Goal: Task Accomplishment & Management: Complete application form

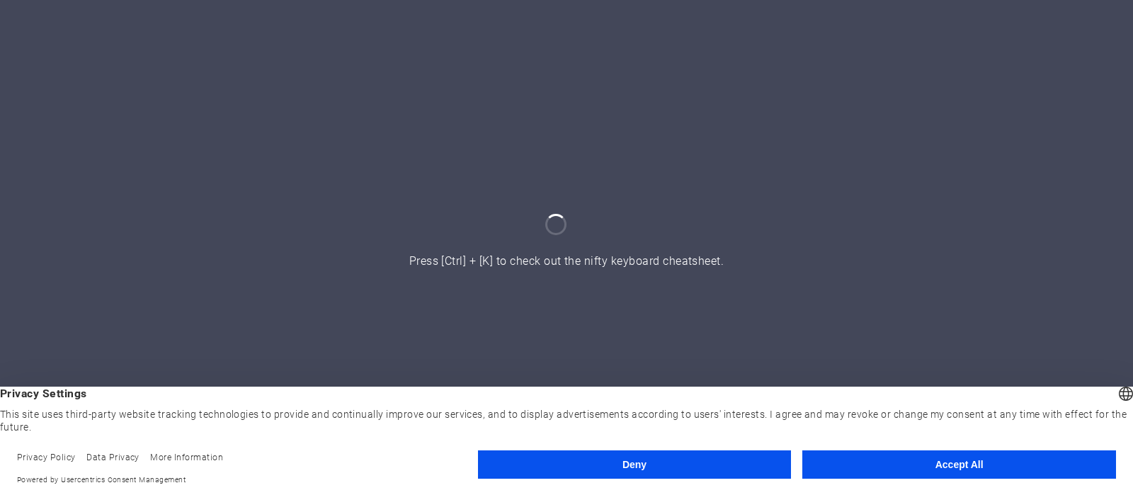
click at [939, 462] on button "Accept All" at bounding box center [959, 464] width 314 height 28
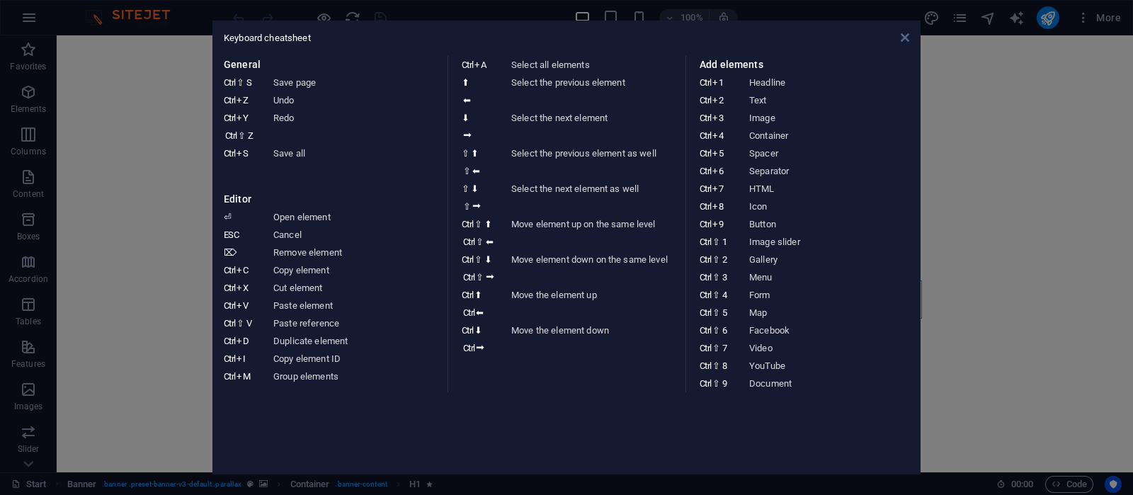
click at [903, 38] on icon at bounding box center [904, 37] width 8 height 11
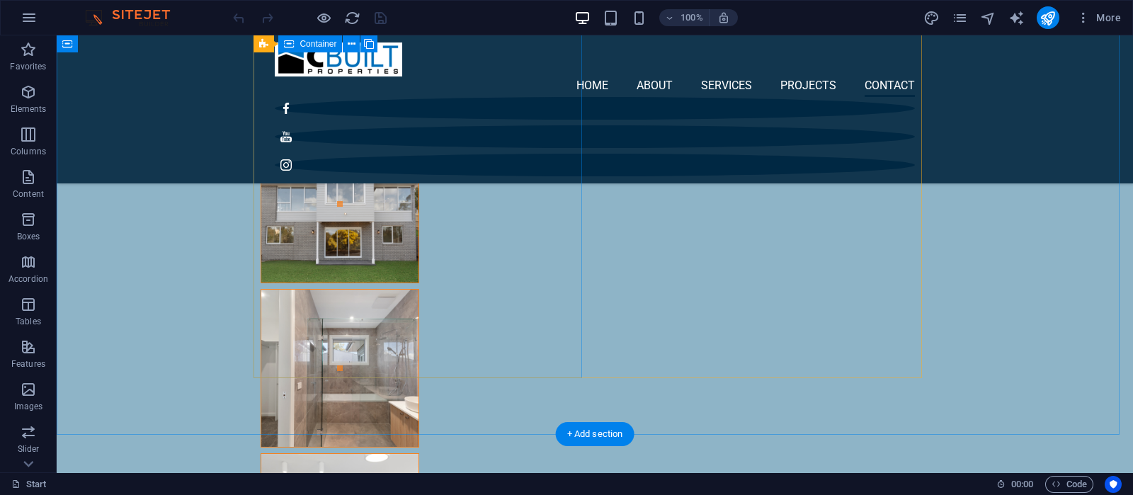
scroll to position [4247, 0]
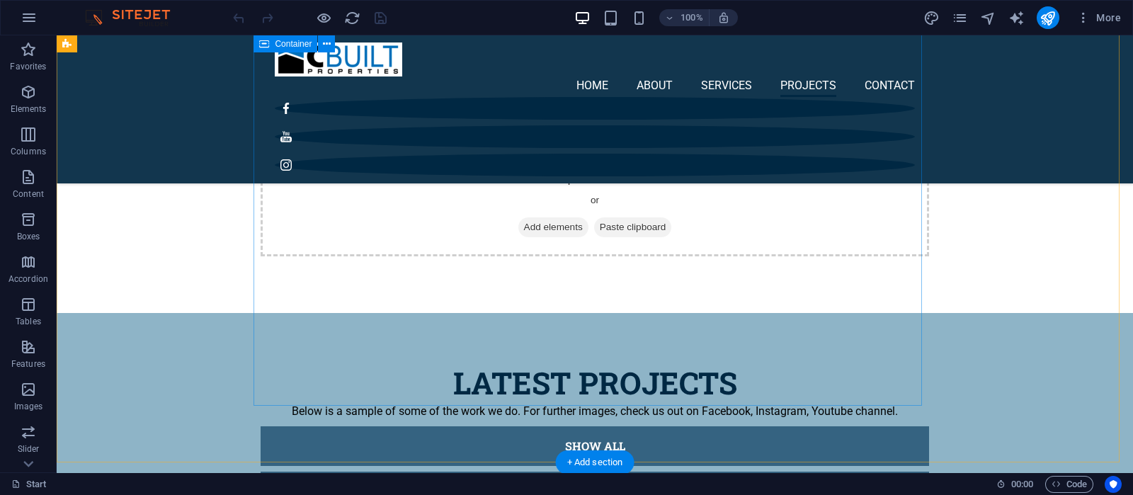
scroll to position [4159, 0]
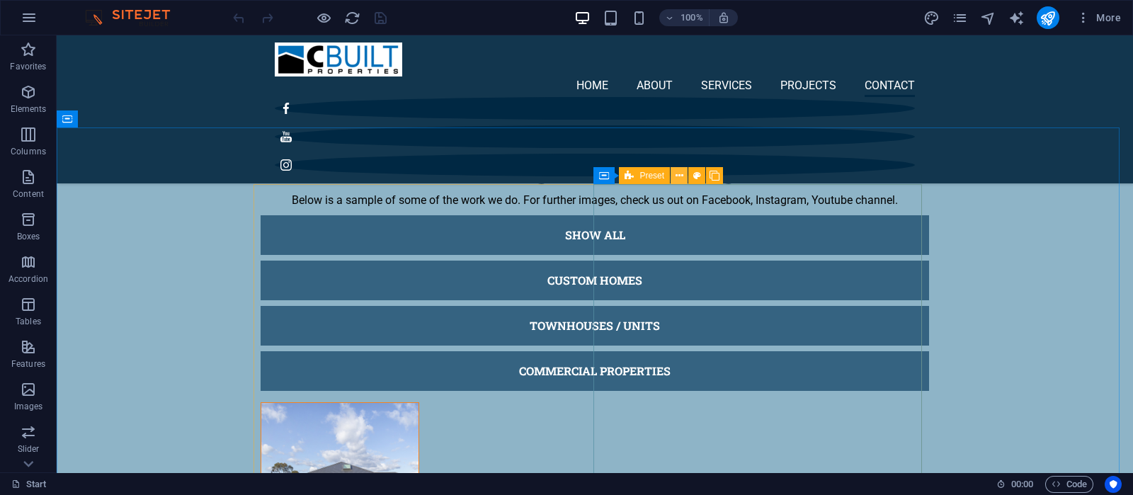
click at [680, 174] on icon at bounding box center [679, 175] width 8 height 15
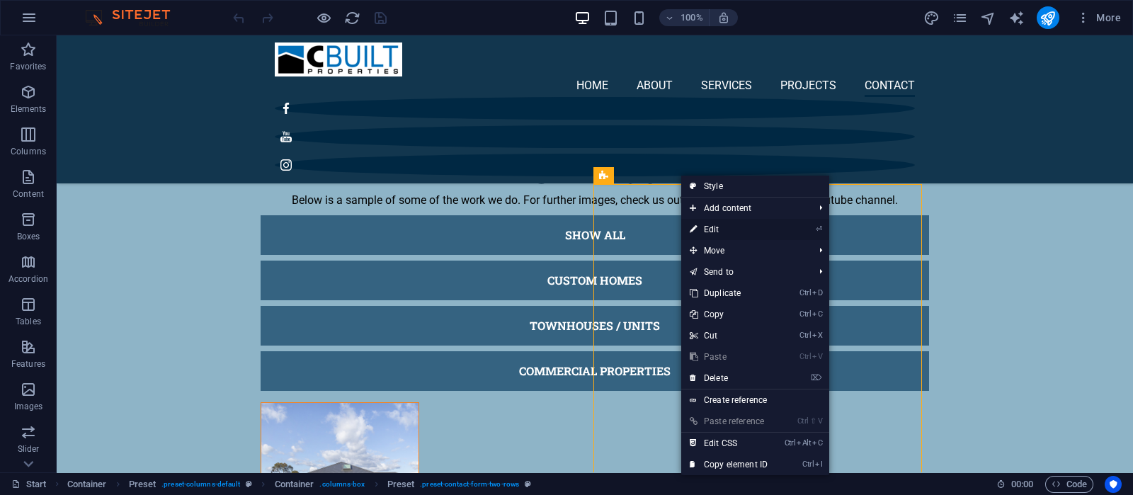
click at [719, 230] on link "⏎ Edit" at bounding box center [728, 229] width 95 height 21
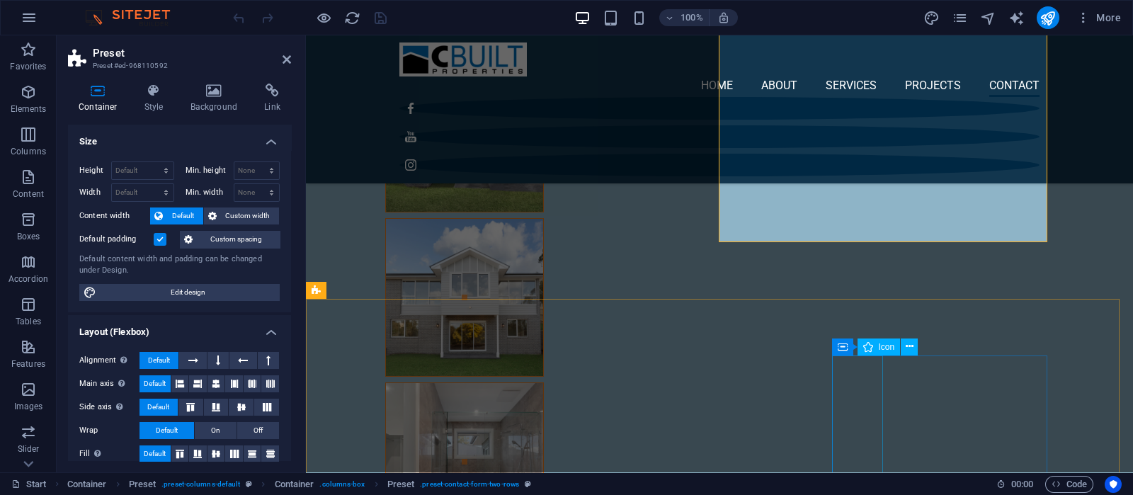
scroll to position [4641, 0]
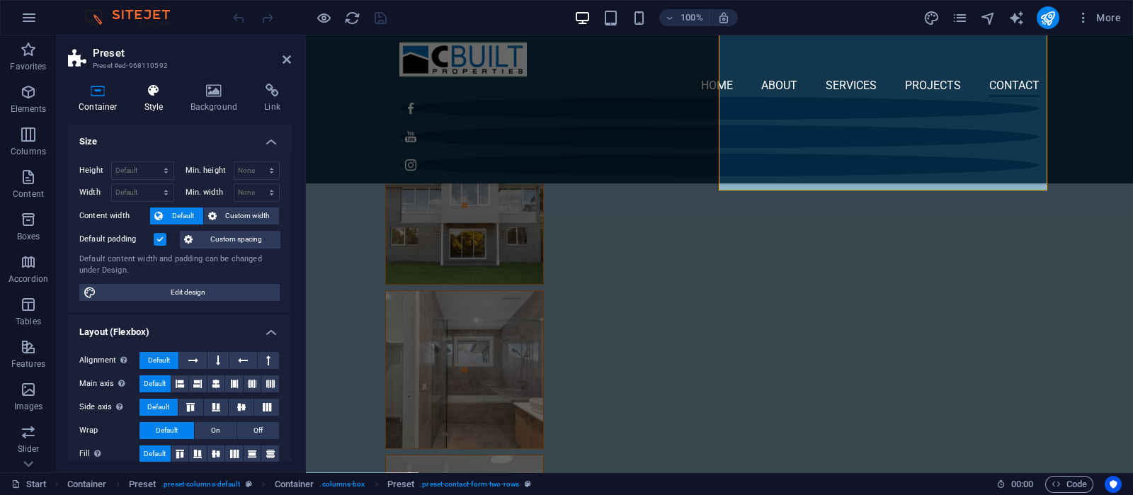
click at [154, 94] on icon at bounding box center [154, 91] width 40 height 14
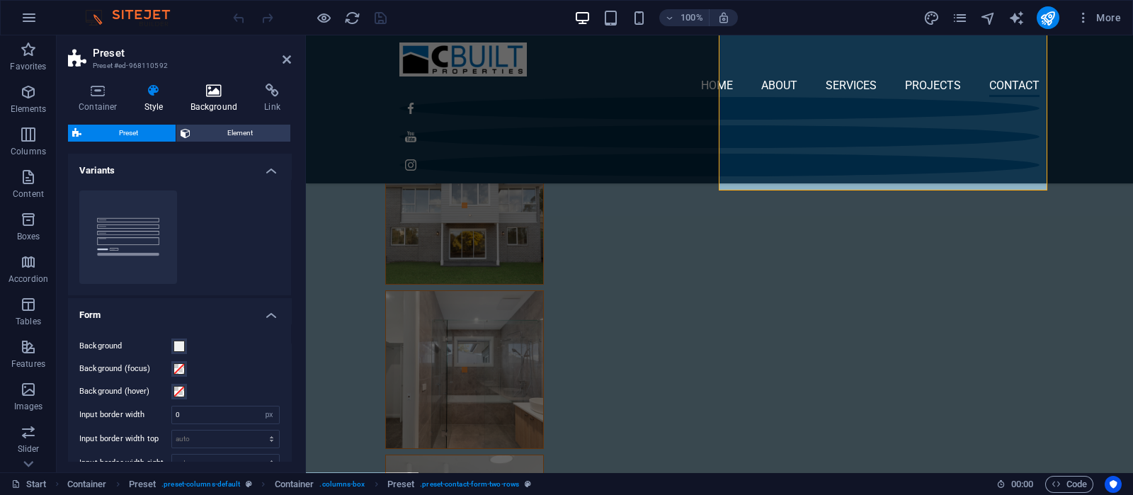
click at [207, 95] on icon at bounding box center [214, 91] width 69 height 14
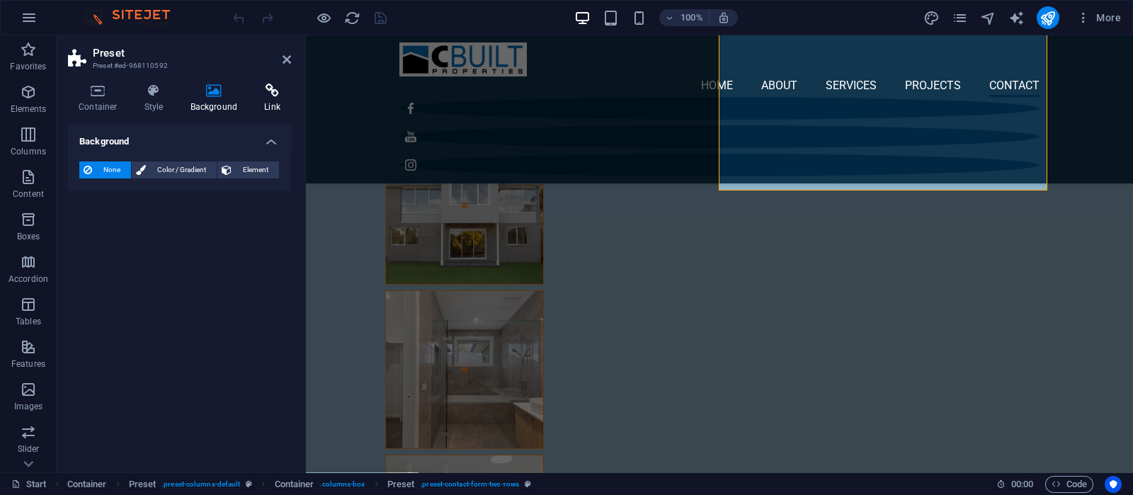
click at [279, 95] on icon at bounding box center [272, 91] width 38 height 14
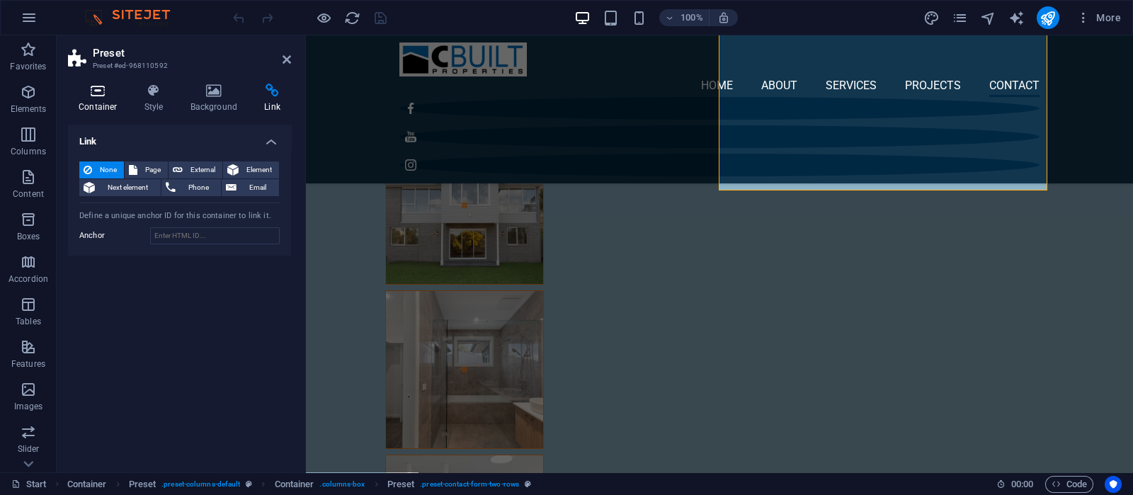
click at [97, 96] on icon at bounding box center [98, 91] width 60 height 14
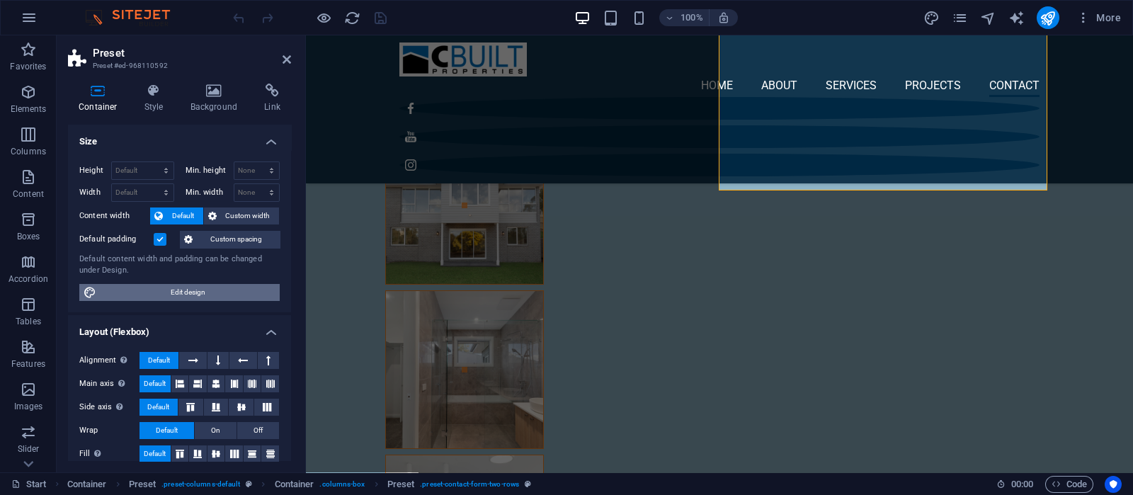
click at [151, 288] on span "Edit design" at bounding box center [188, 292] width 175 height 17
select select "rem"
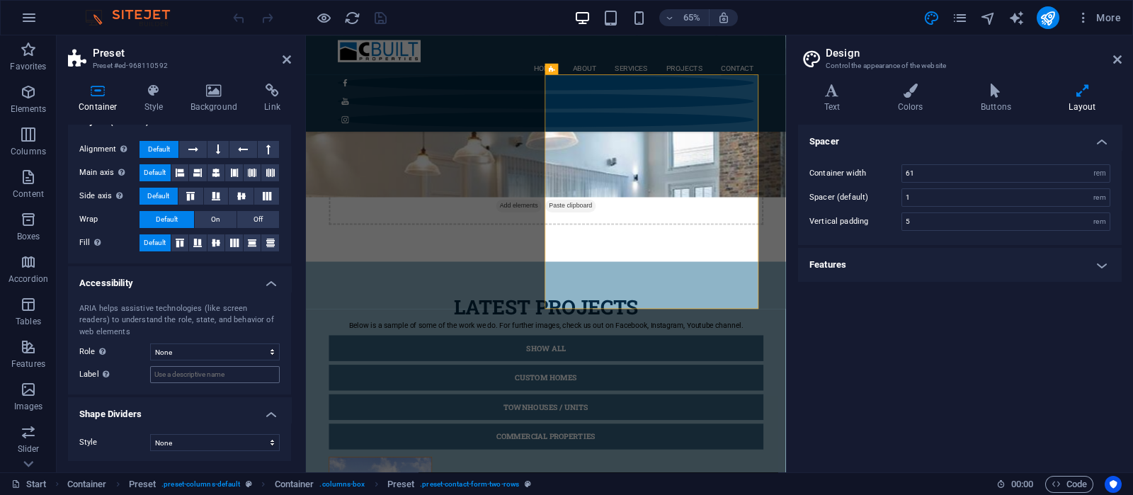
scroll to position [0, 0]
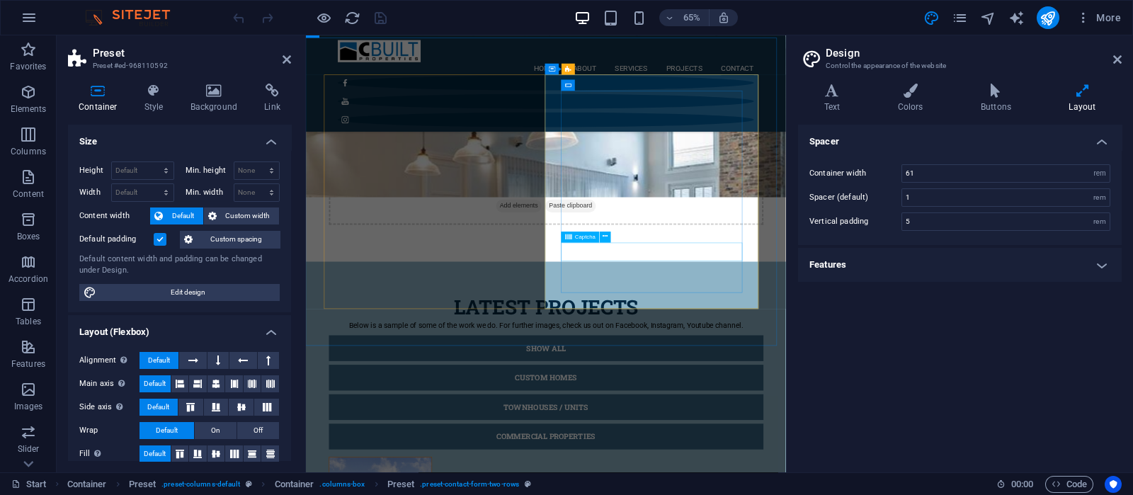
click at [592, 70] on icon at bounding box center [592, 69] width 5 height 10
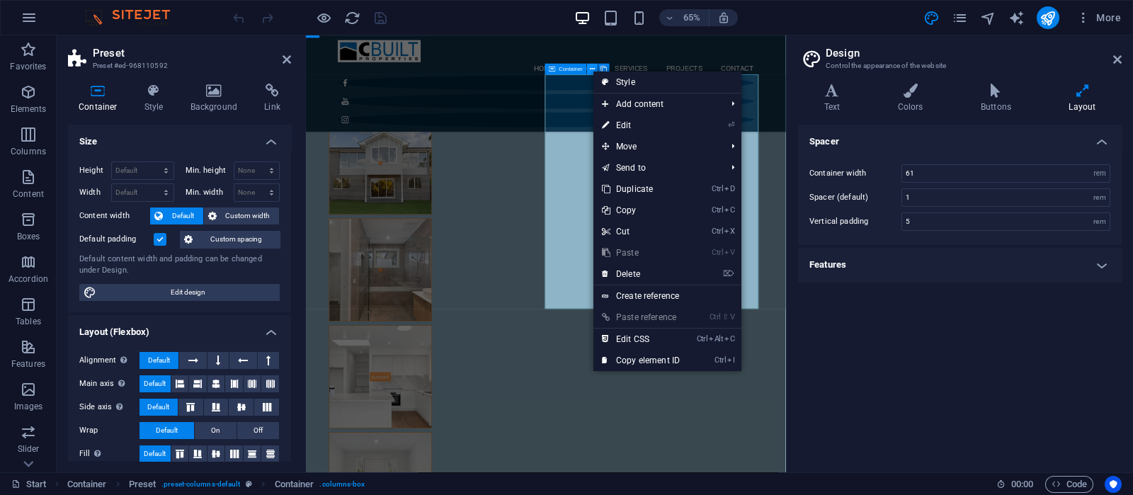
scroll to position [4412, 0]
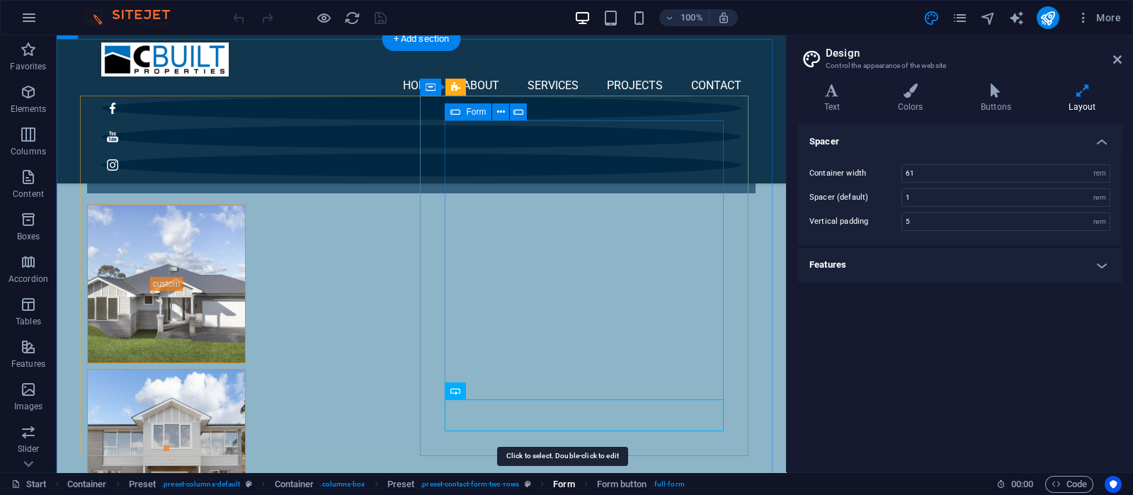
click at [564, 486] on span "Form" at bounding box center [563, 484] width 21 height 17
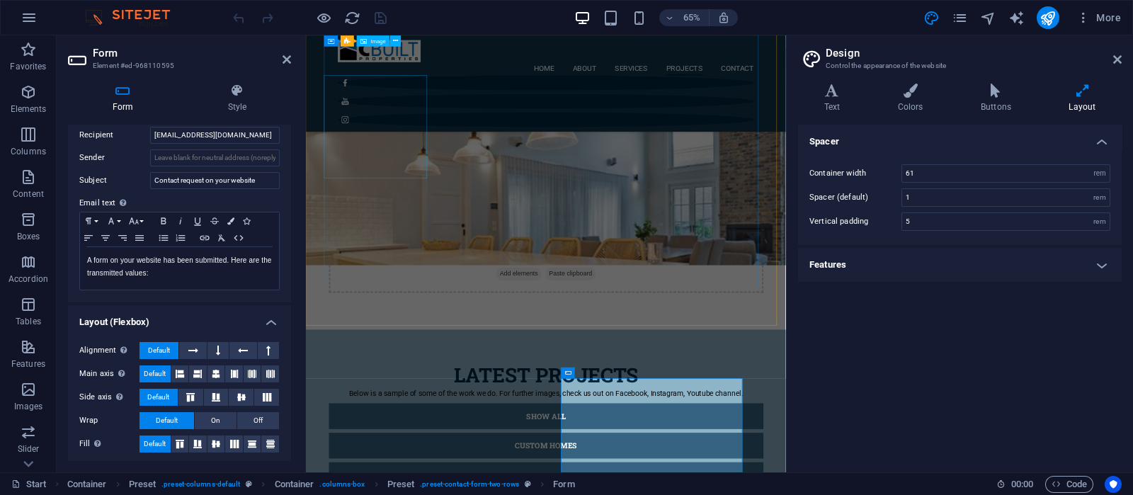
scroll to position [4186, 0]
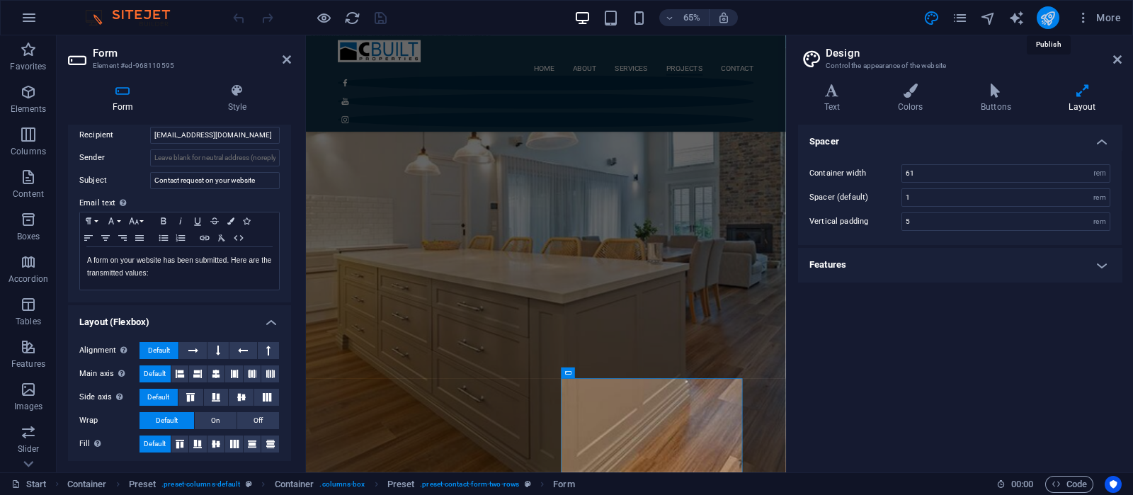
click at [1044, 19] on icon "publish" at bounding box center [1047, 18] width 16 height 16
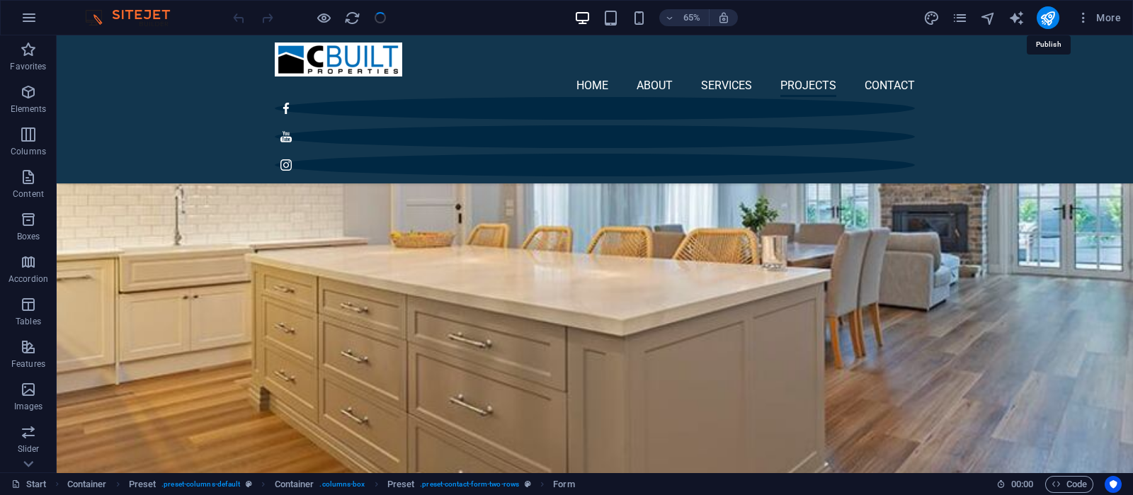
scroll to position [4269, 0]
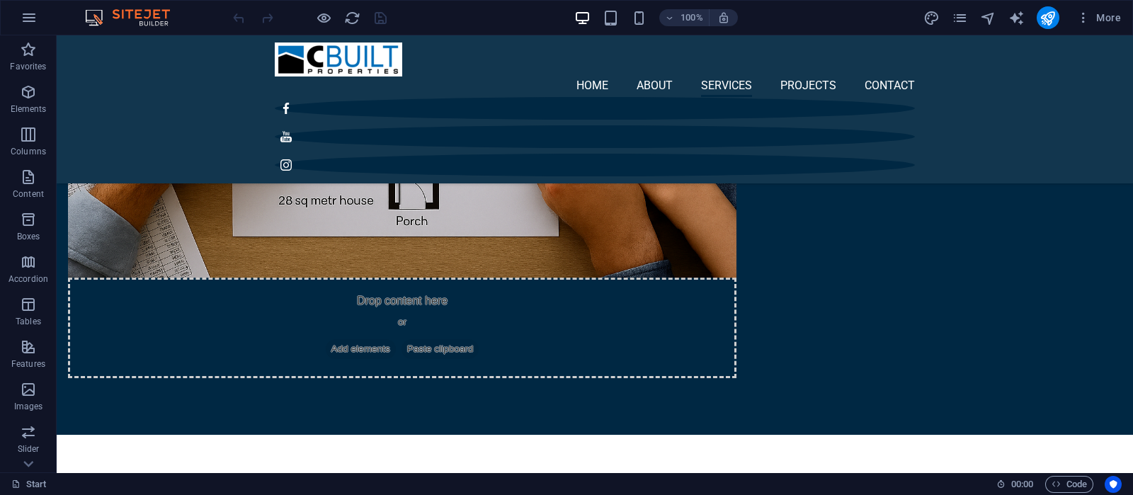
scroll to position [1947, 0]
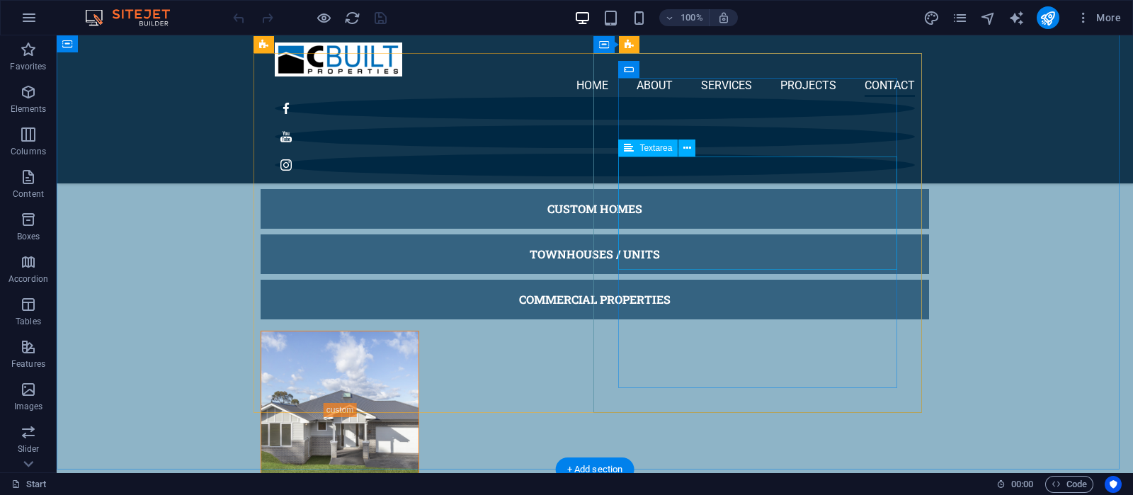
scroll to position [4159, 0]
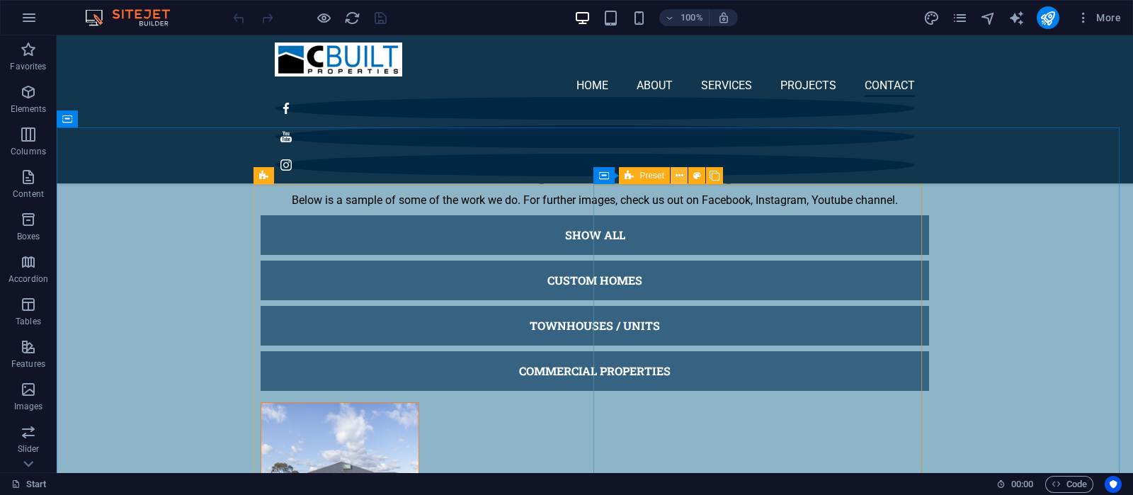
click at [680, 178] on icon at bounding box center [679, 175] width 8 height 15
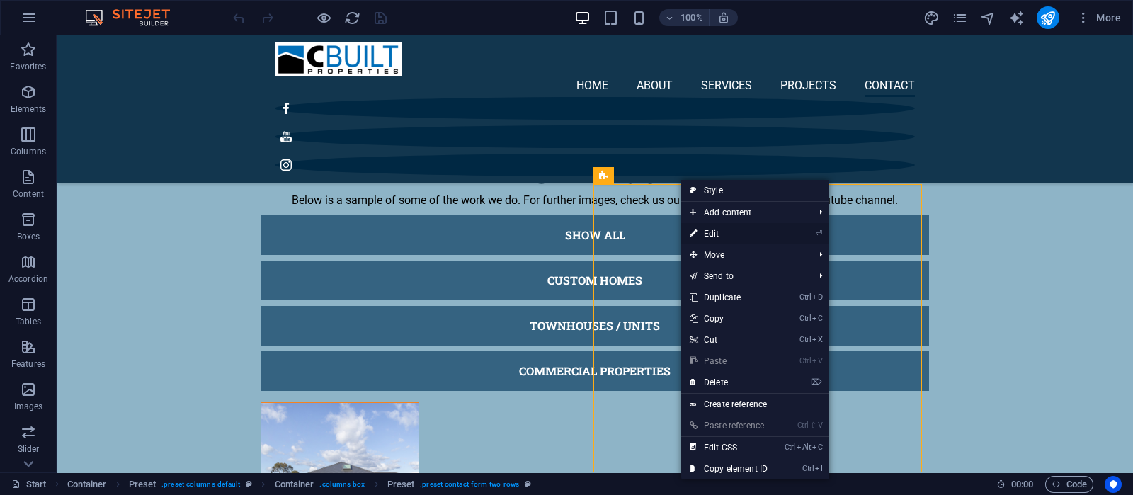
click at [719, 236] on link "⏎ Edit" at bounding box center [728, 233] width 95 height 21
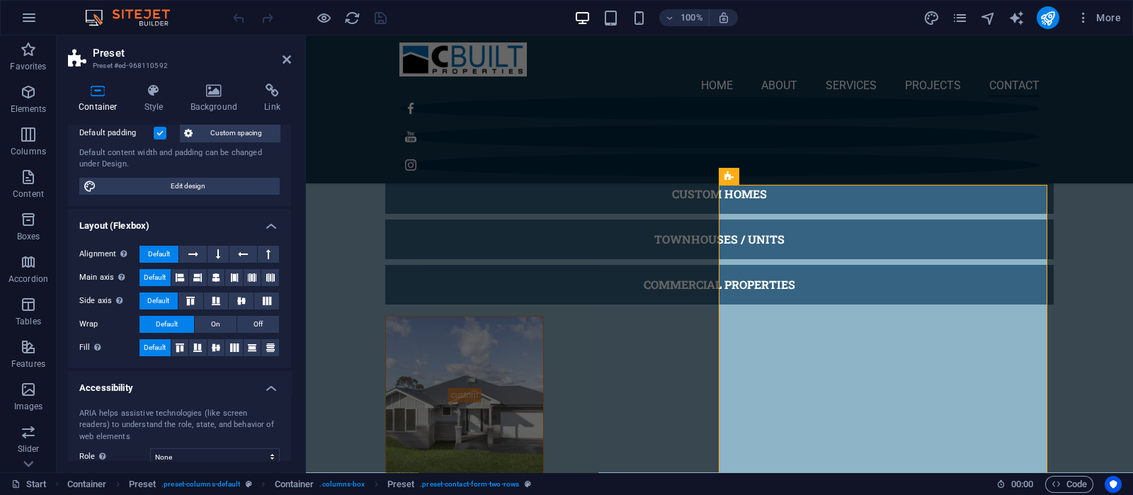
scroll to position [211, 0]
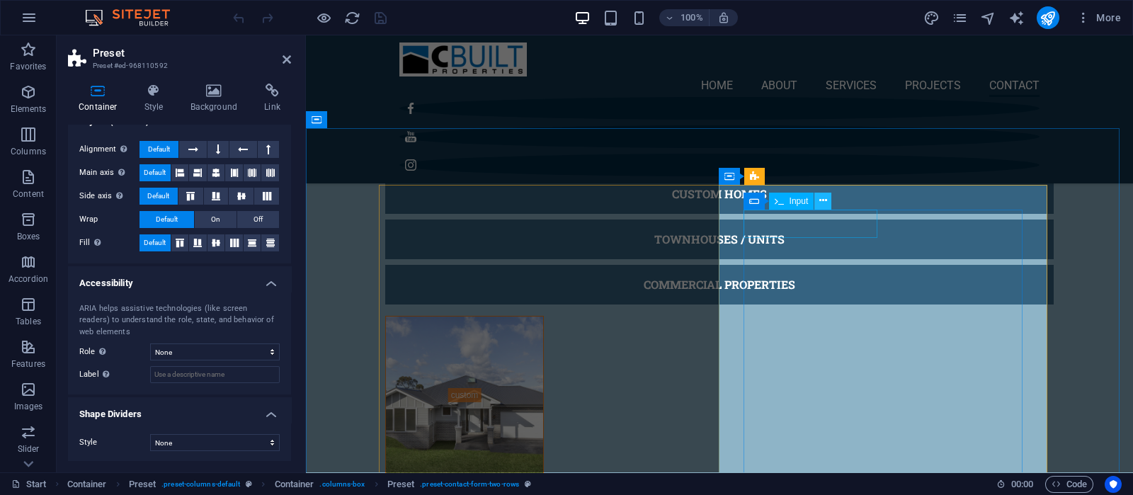
click at [823, 200] on icon at bounding box center [823, 200] width 8 height 15
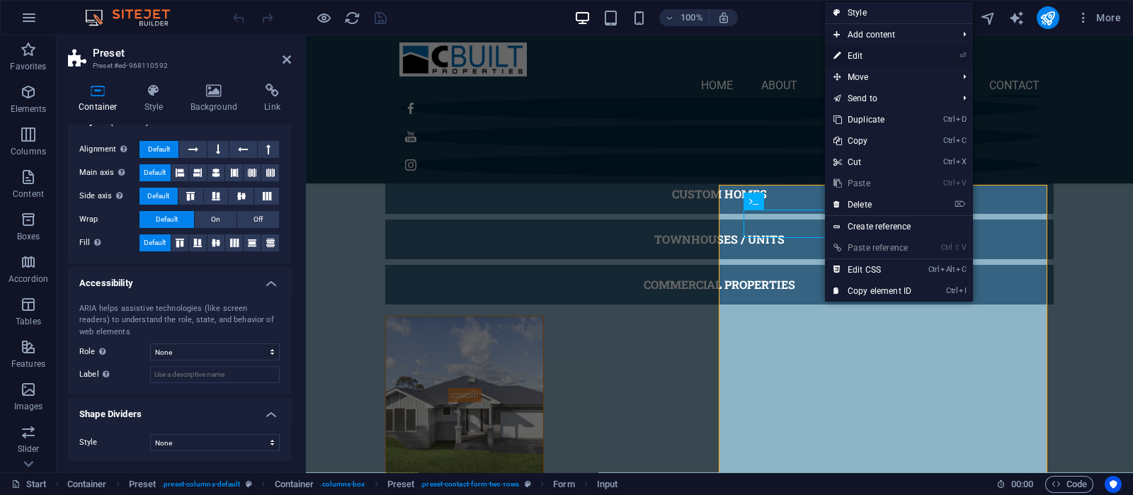
click at [862, 59] on link "⏎ Edit" at bounding box center [872, 55] width 95 height 21
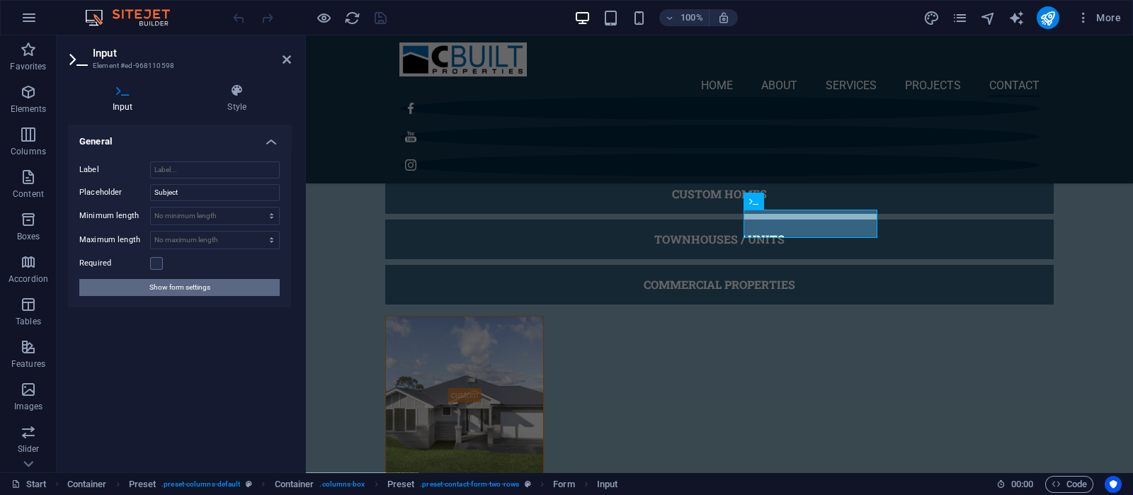
click at [173, 285] on span "Show form settings" at bounding box center [179, 287] width 61 height 17
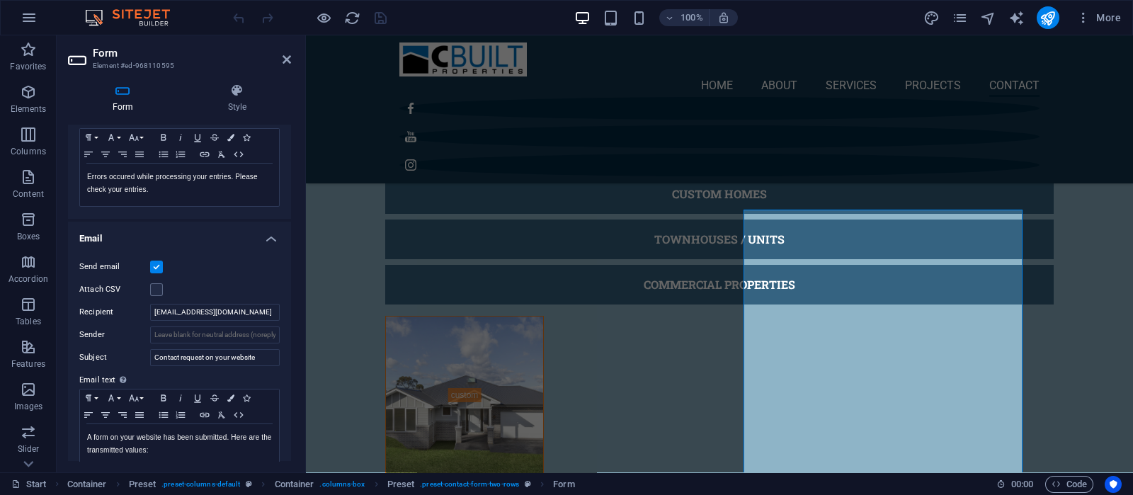
scroll to position [353, 0]
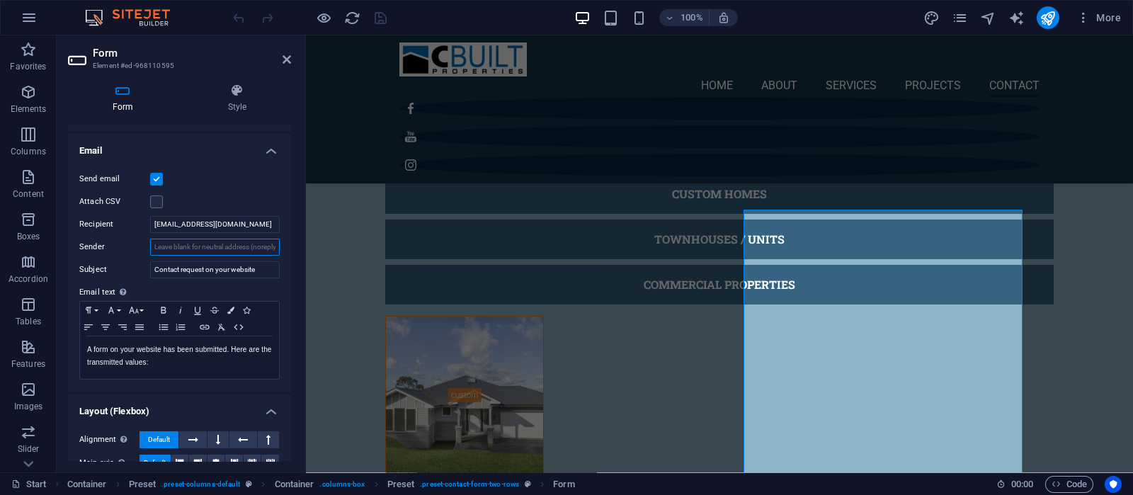
click at [227, 242] on input "Sender" at bounding box center [215, 247] width 130 height 17
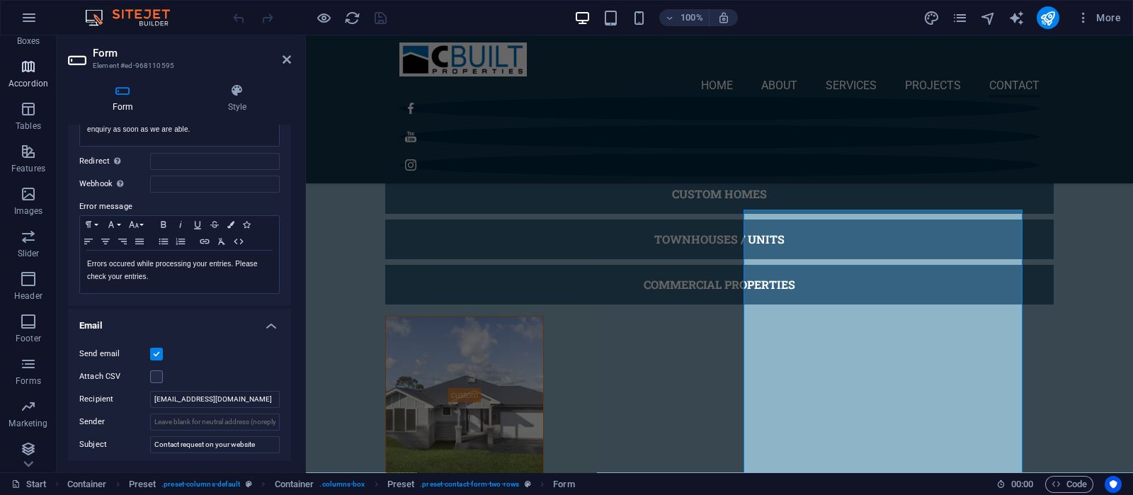
scroll to position [200, 0]
click at [30, 362] on icon "button" at bounding box center [28, 359] width 17 height 17
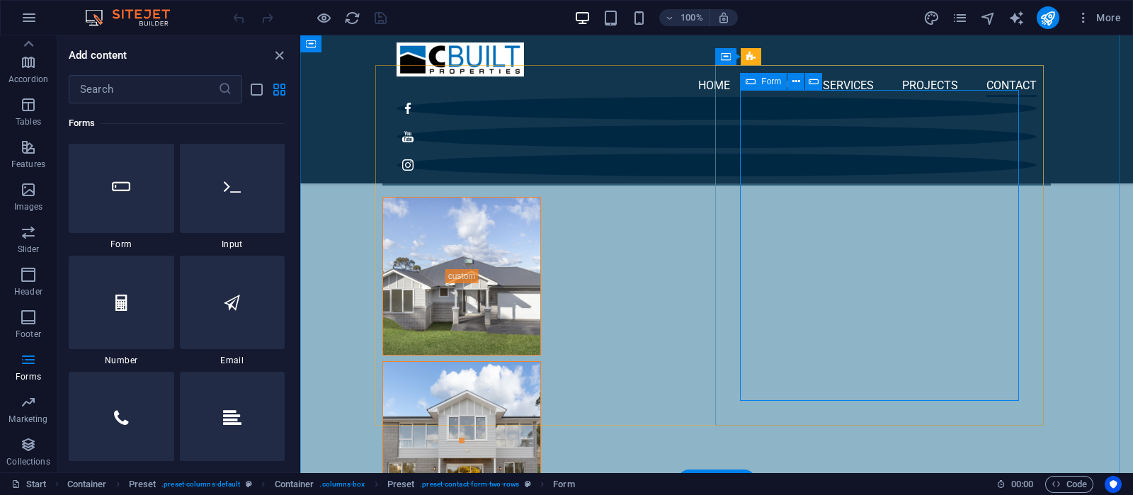
scroll to position [4464, 0]
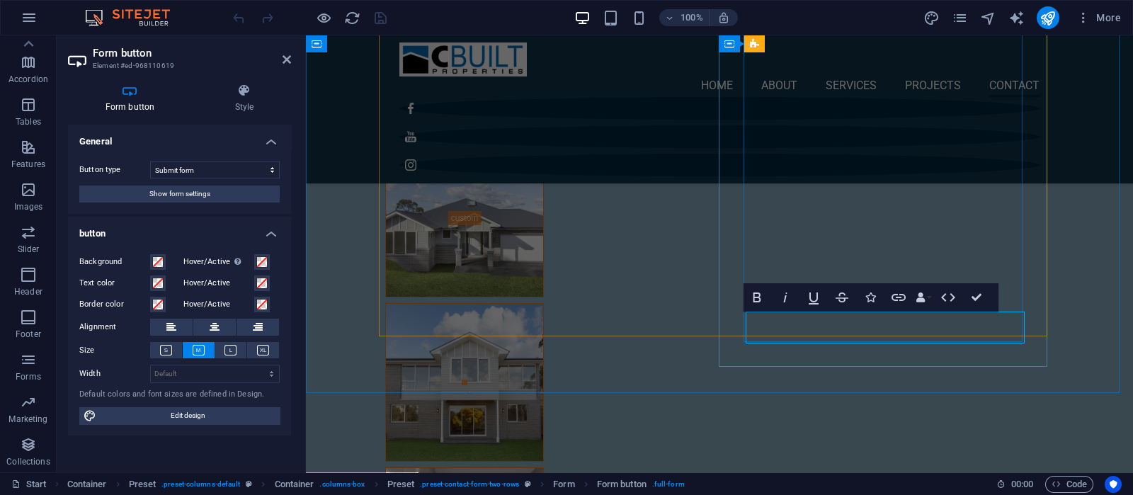
scroll to position [4463, 0]
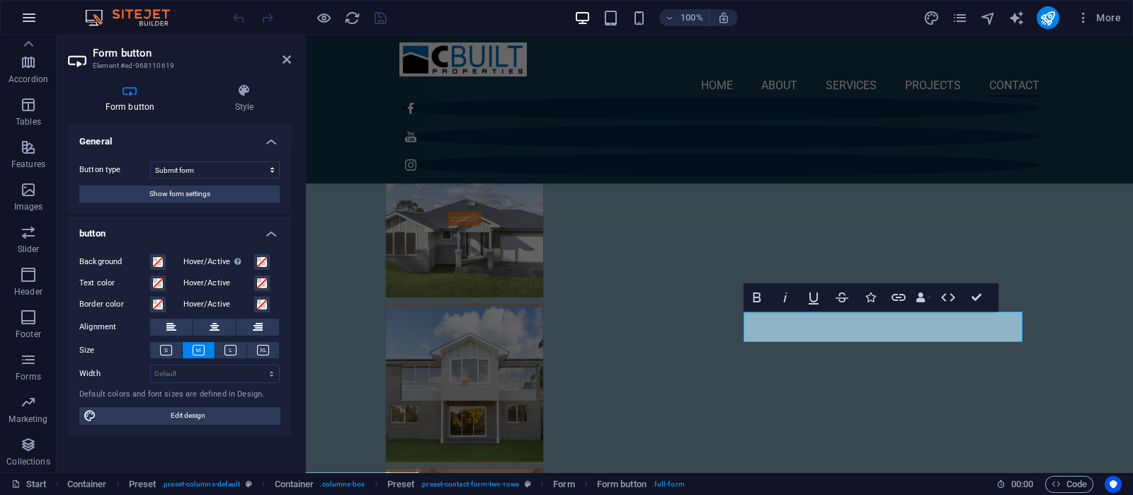
click at [32, 21] on icon "button" at bounding box center [29, 17] width 17 height 17
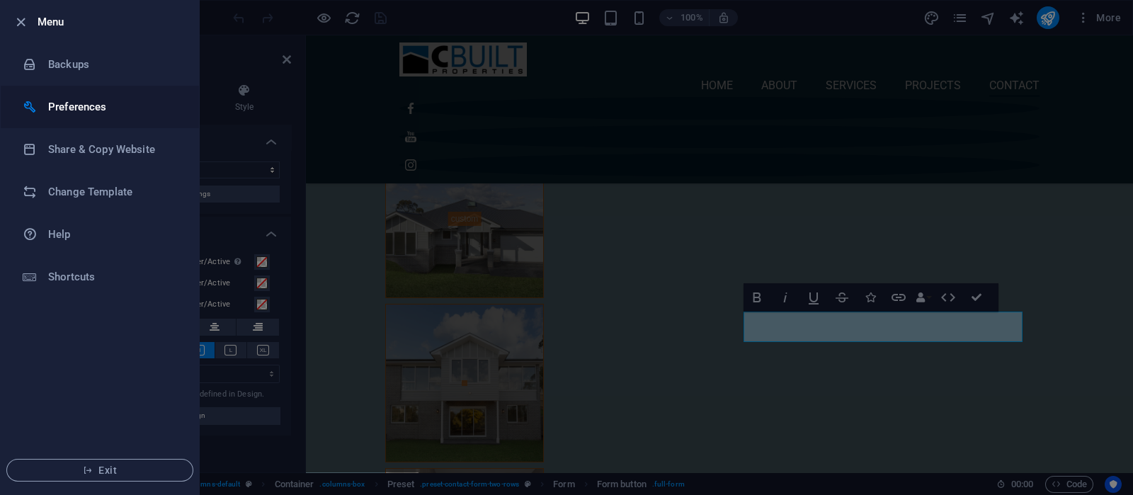
click at [85, 101] on h6 "Preferences" at bounding box center [113, 106] width 131 height 17
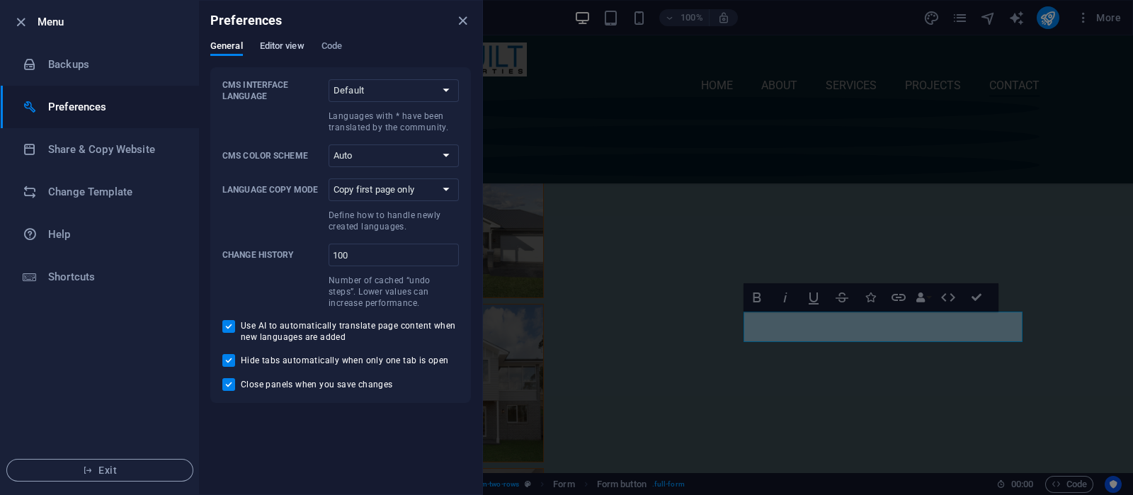
click at [276, 47] on span "Editor view" at bounding box center [282, 48] width 45 height 20
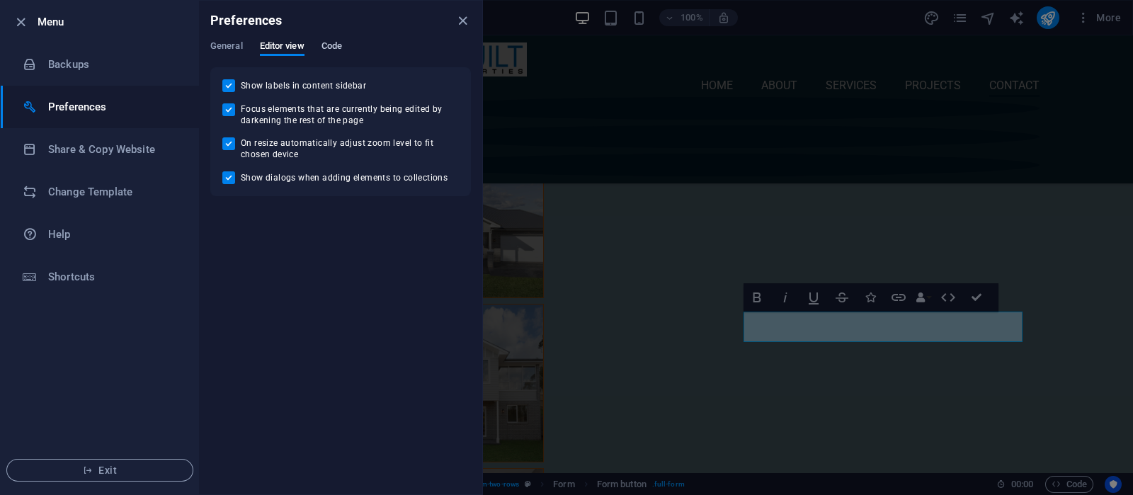
click at [333, 43] on span "Code" at bounding box center [331, 48] width 21 height 20
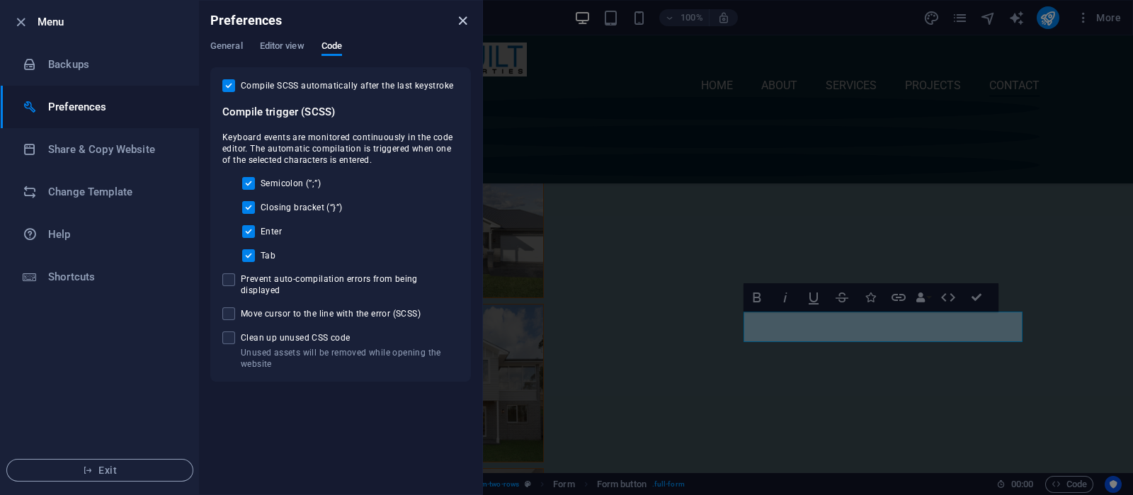
click at [465, 18] on icon "close" at bounding box center [462, 21] width 16 height 16
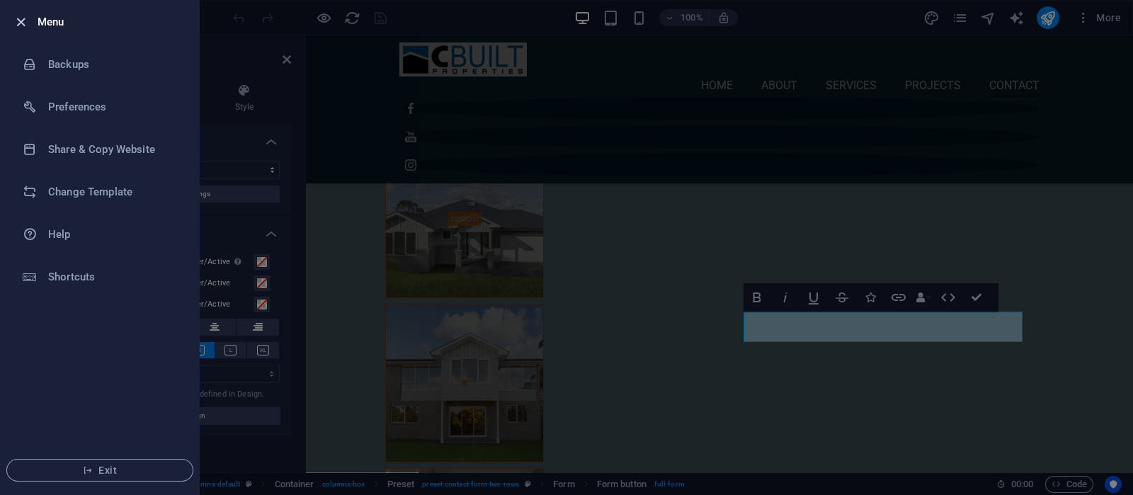
click at [20, 22] on icon "button" at bounding box center [21, 22] width 16 height 16
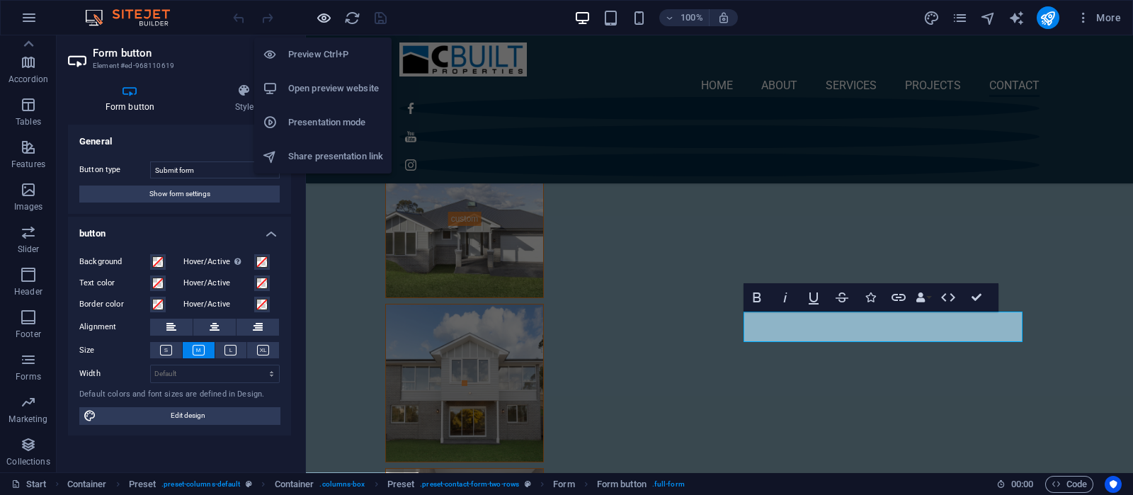
click at [331, 15] on icon "button" at bounding box center [324, 18] width 16 height 16
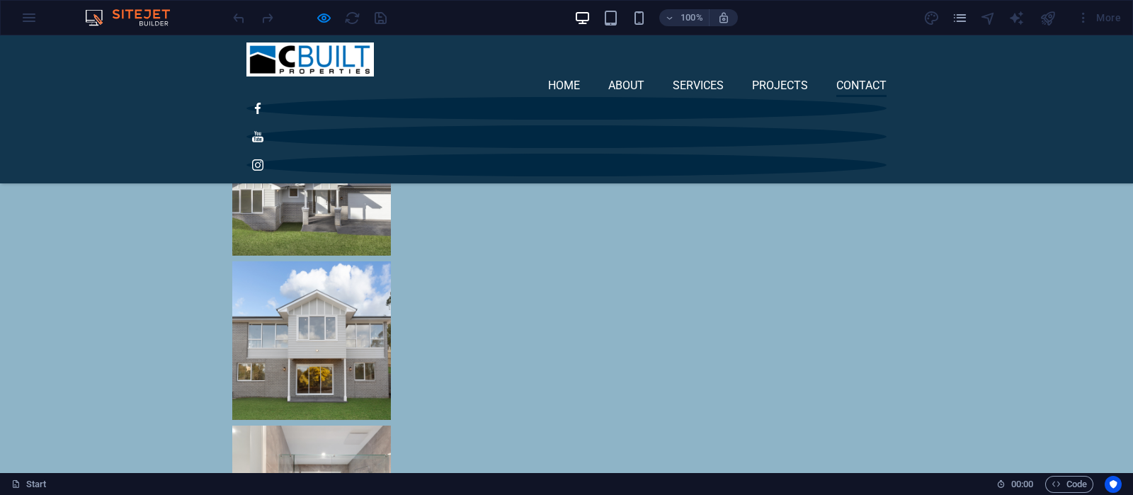
scroll to position [4058, 0]
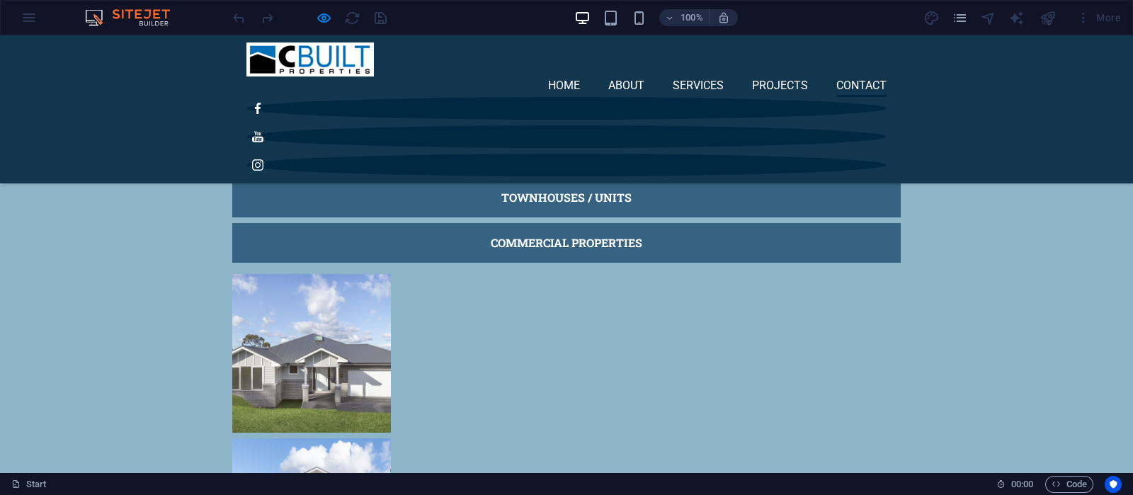
type input "aaaaaaa"
drag, startPoint x: 792, startPoint y: 218, endPoint x: 814, endPoint y: 227, distance: 23.5
type input "1111111111"
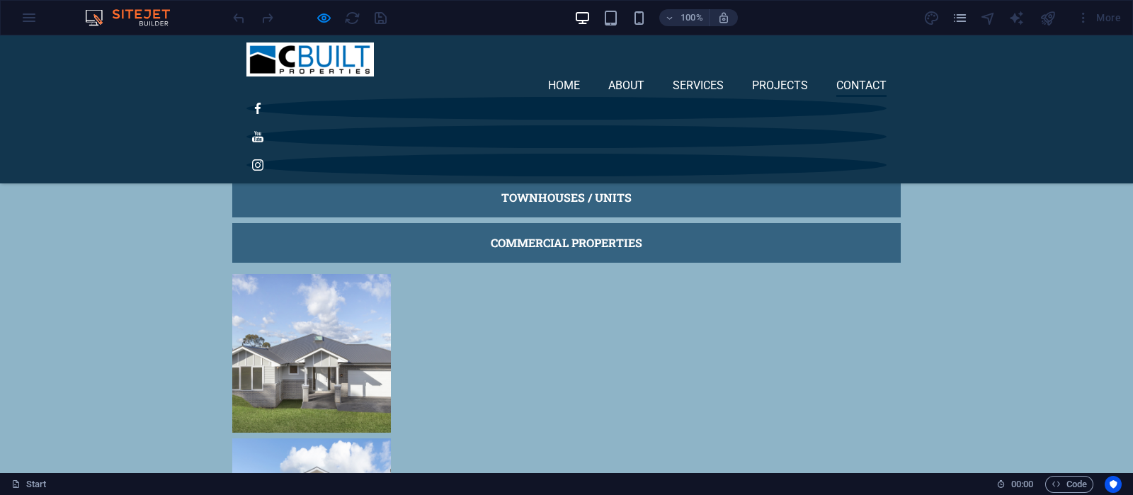
type input "aaaaaaaaaa"
type input "aaaaaaaaaaaaa"
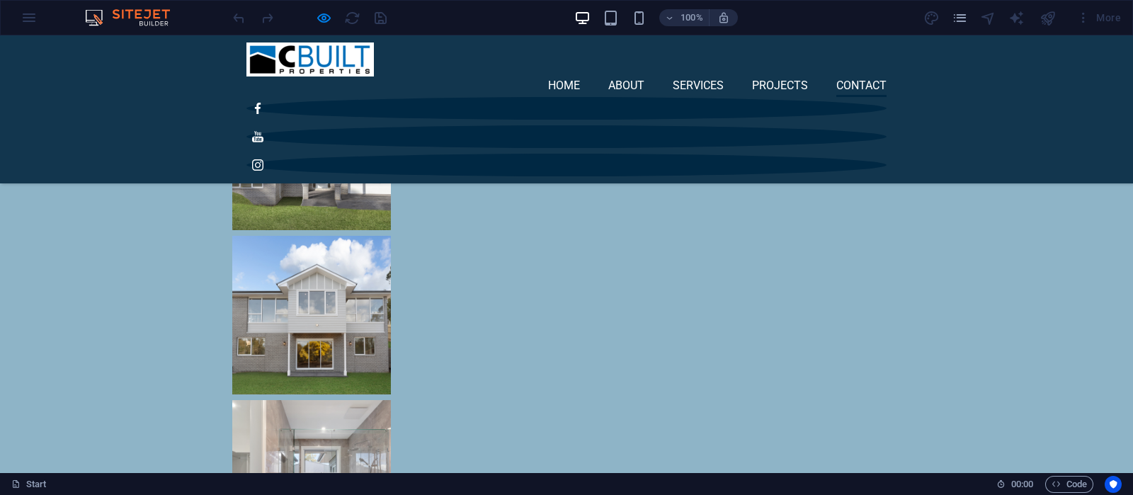
scroll to position [4324, 0]
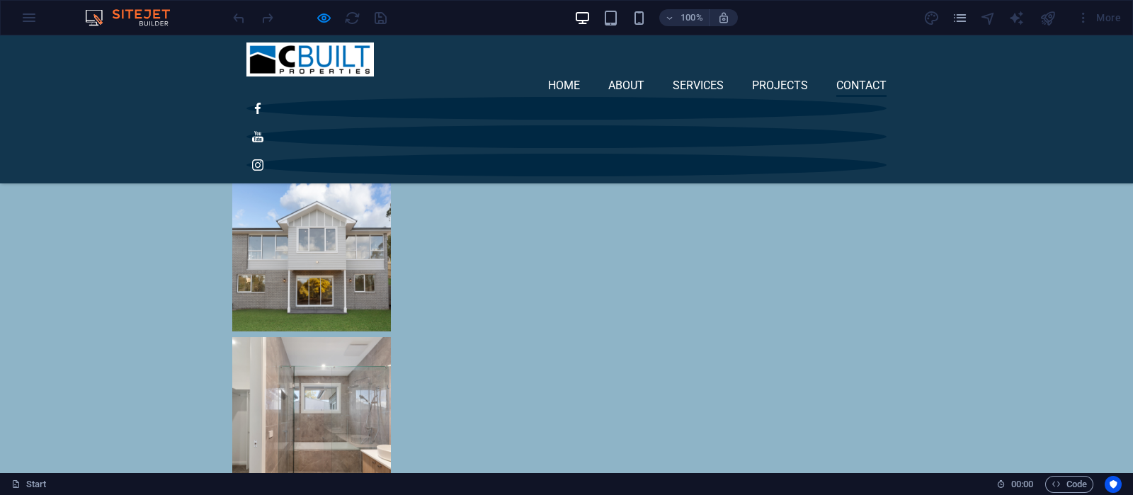
type textarea "aaaaaaaaaaaaaaaaaaaaaaaaaaaaa"
checkbox input "true"
drag, startPoint x: 753, startPoint y: 193, endPoint x: 761, endPoint y: 200, distance: 10.5
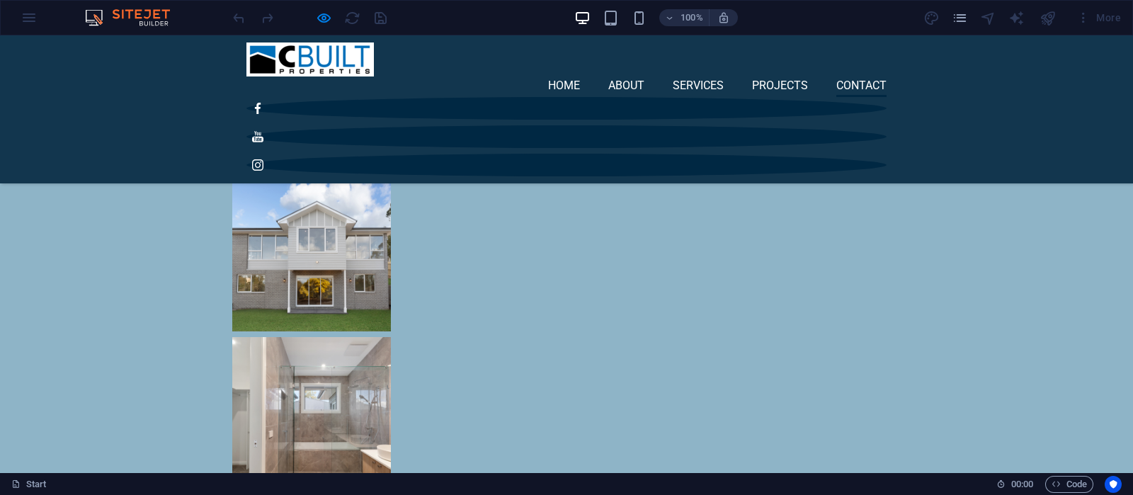
type input "9683XD"
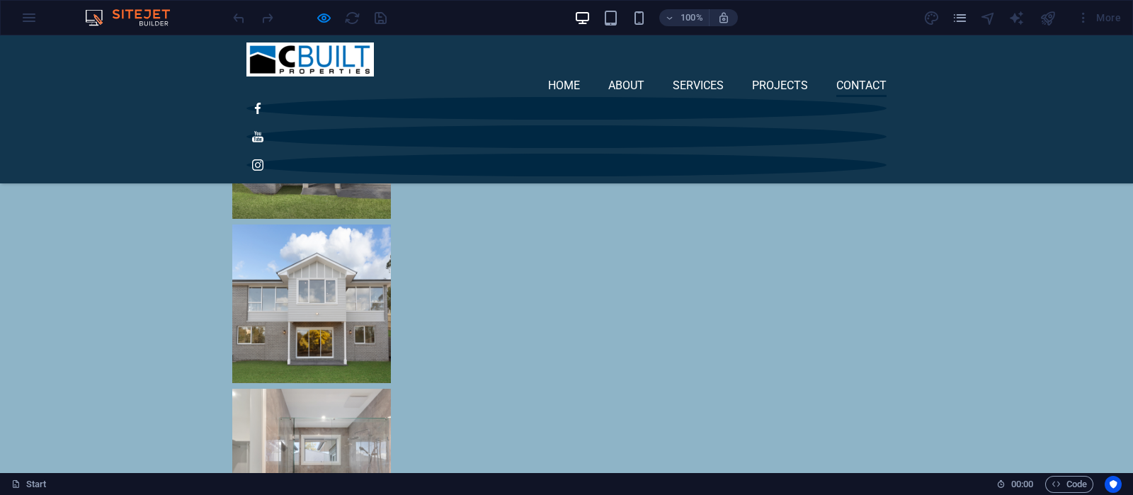
scroll to position [4095, 0]
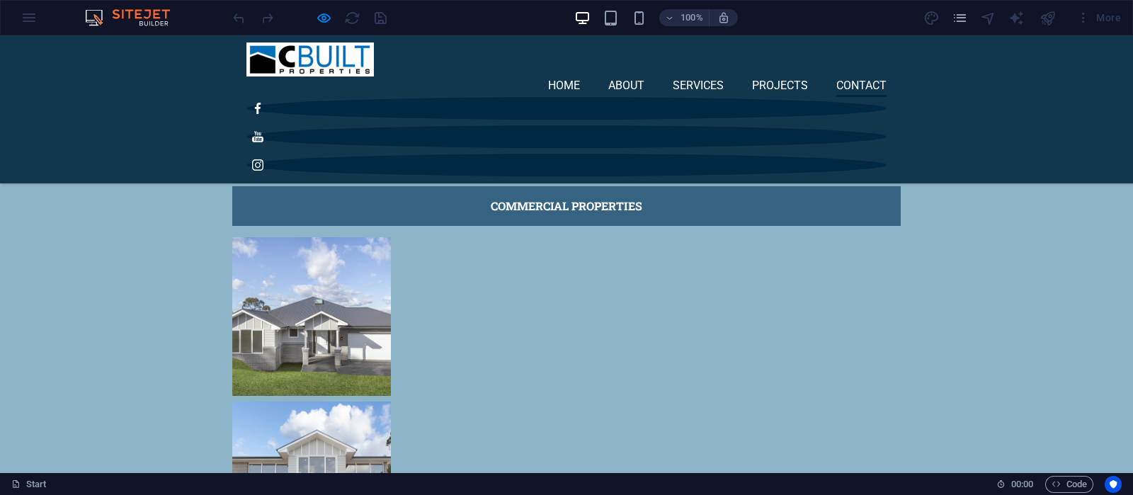
drag, startPoint x: 793, startPoint y: 231, endPoint x: 712, endPoint y: 231, distance: 80.7
type input "p"
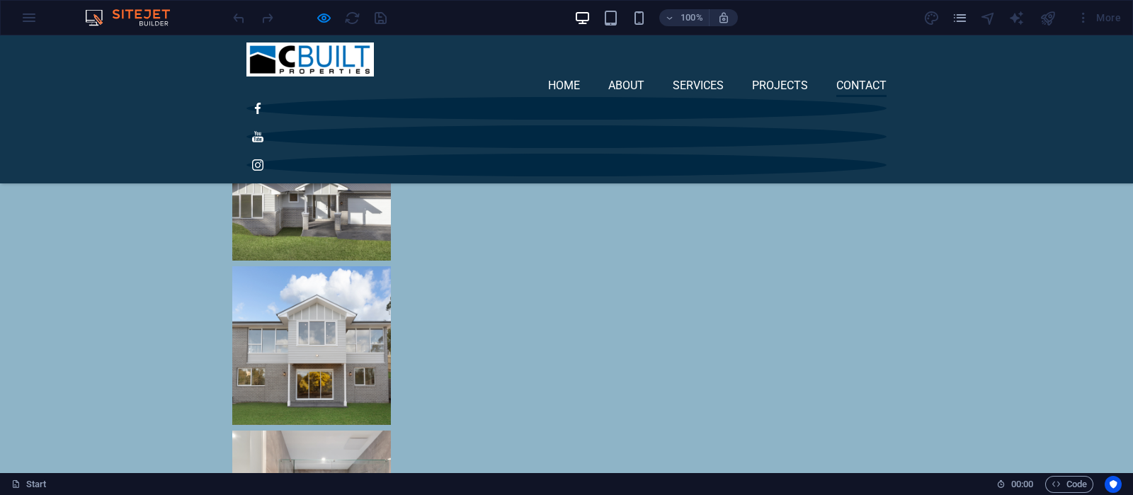
scroll to position [4272, 0]
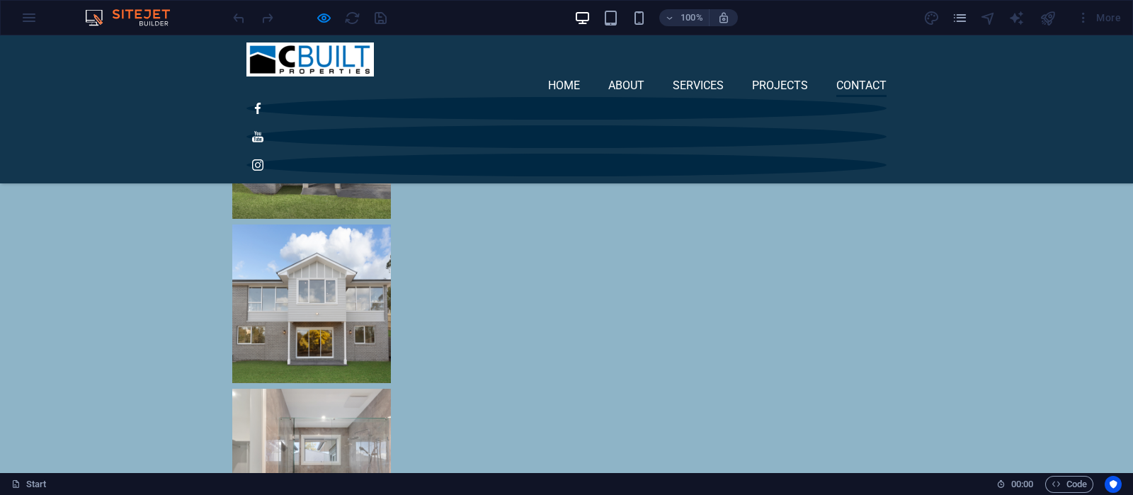
type input "rogue2ko@gmail.com"
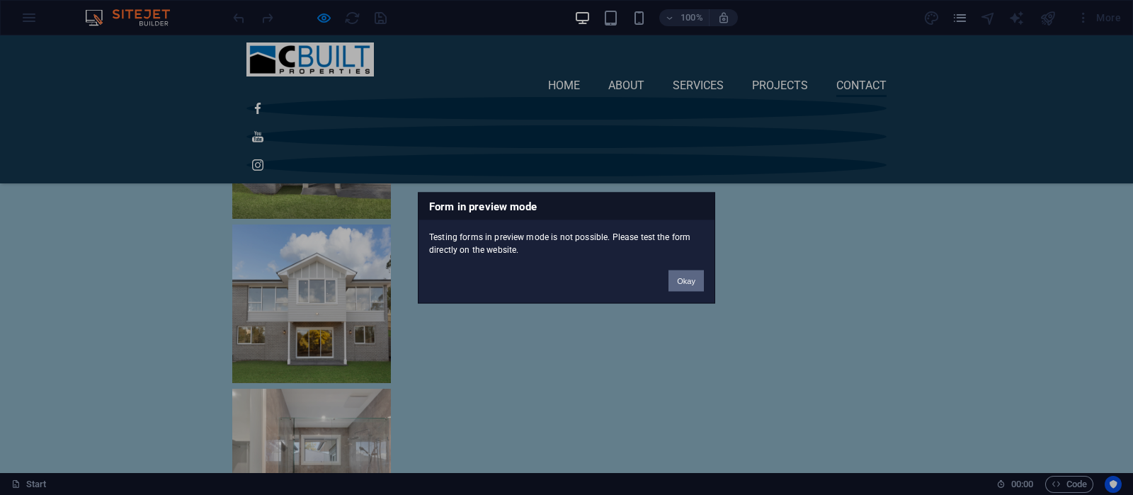
click at [680, 275] on button "Okay" at bounding box center [685, 280] width 35 height 21
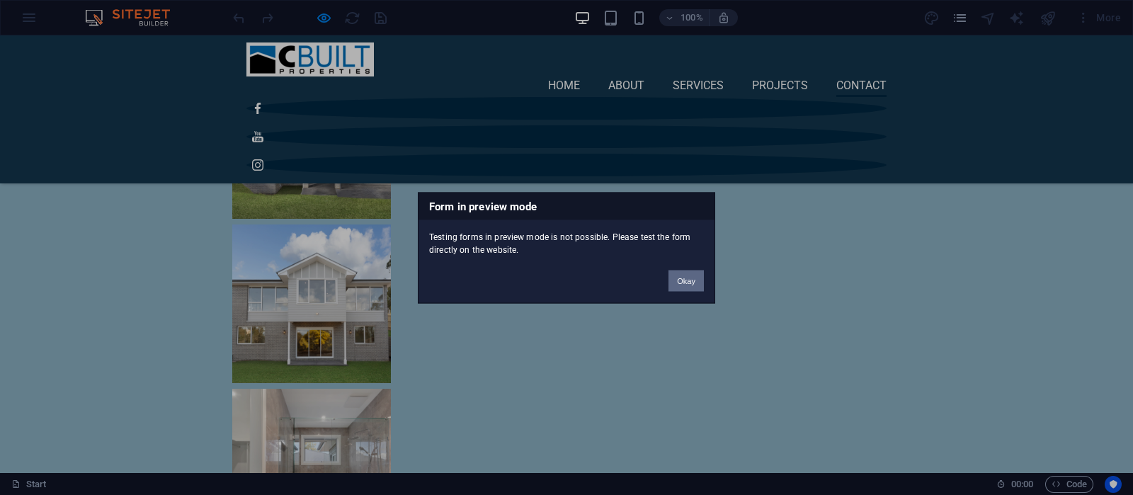
click at [685, 280] on button "Okay" at bounding box center [685, 280] width 35 height 21
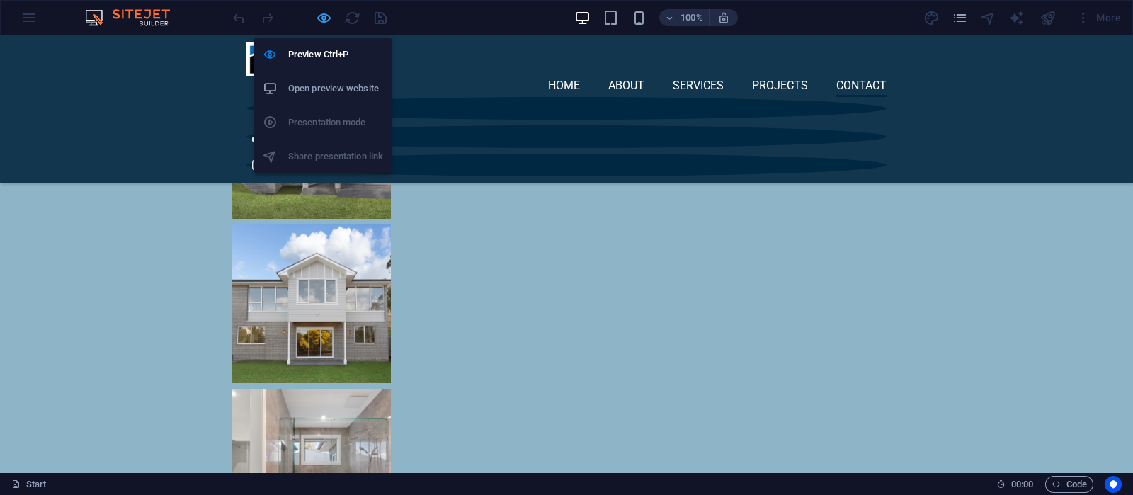
click at [323, 17] on icon "button" at bounding box center [324, 18] width 16 height 16
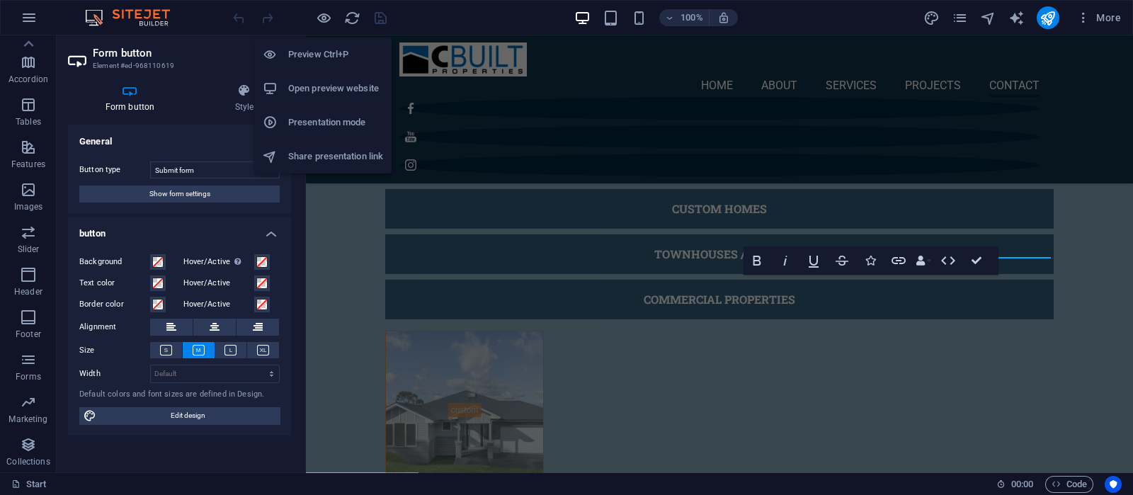
scroll to position [4500, 0]
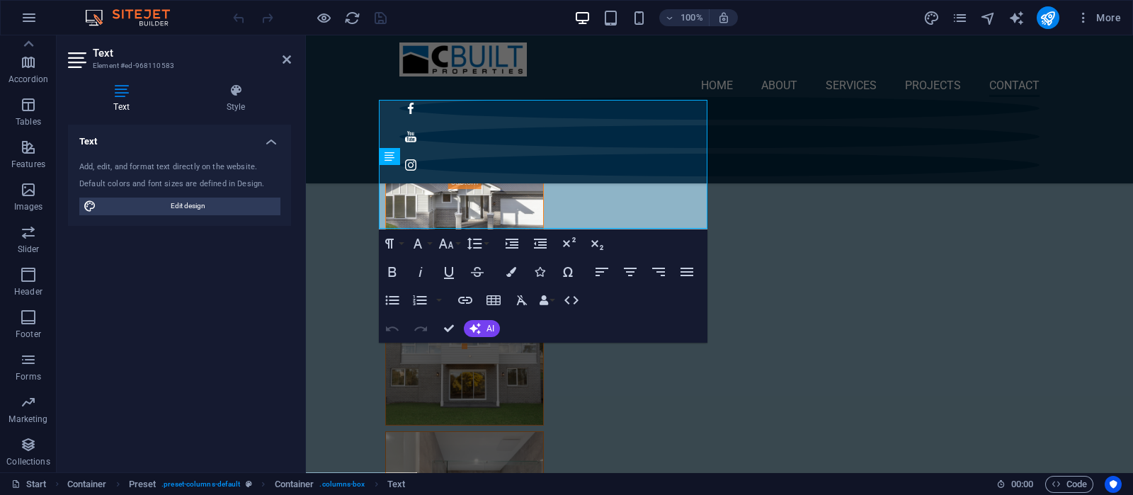
scroll to position [4501, 0]
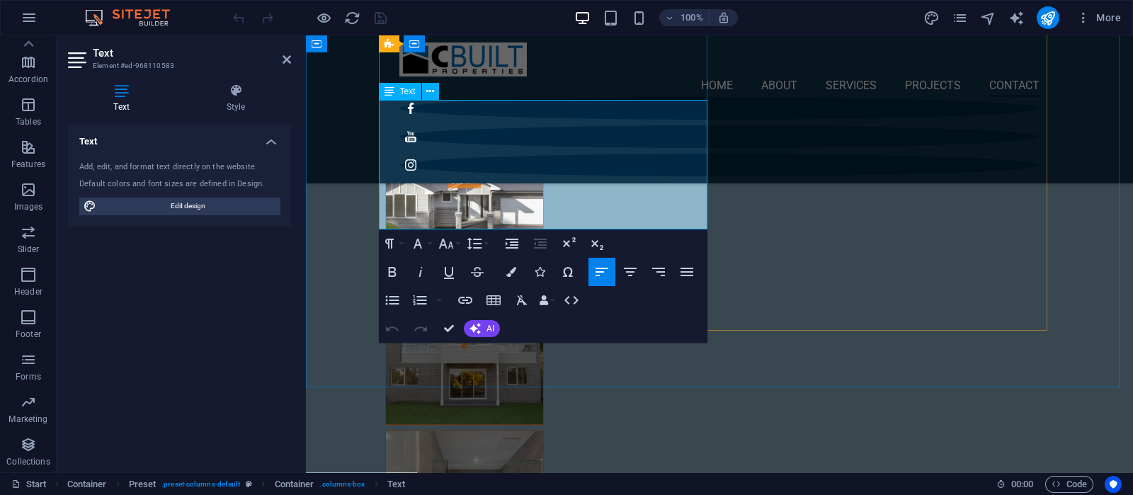
drag, startPoint x: 515, startPoint y: 219, endPoint x: 401, endPoint y: 217, distance: 114.0
copy p "info @cbuilt.com.au"
click at [466, 304] on icon "button" at bounding box center [465, 300] width 17 height 17
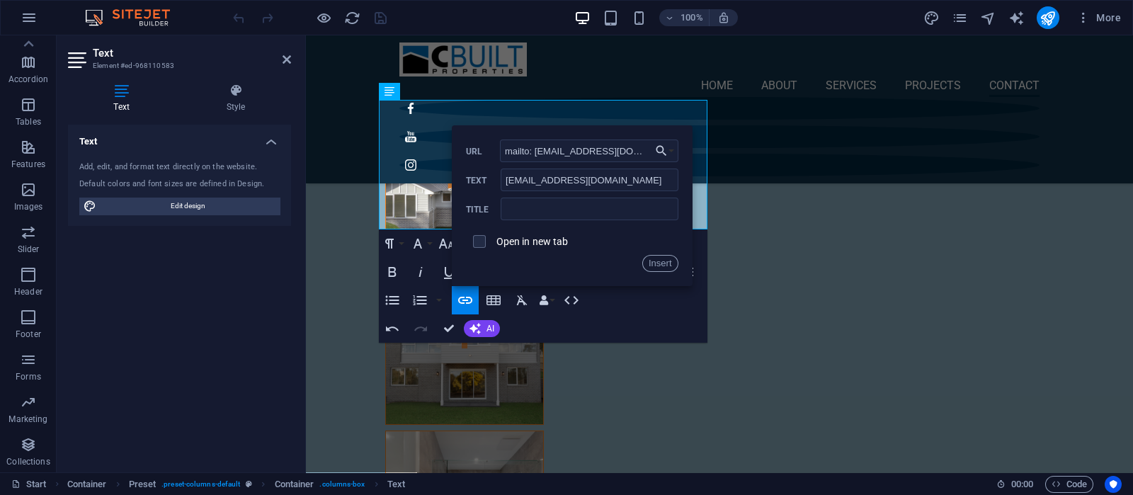
type input "mailto: info@cbuilt.com.au"
click at [529, 234] on div "Open in new tab" at bounding box center [572, 241] width 212 height 27
click at [510, 245] on label "Open in new tab" at bounding box center [532, 241] width 72 height 11
click at [662, 263] on button "Insert" at bounding box center [660, 263] width 36 height 17
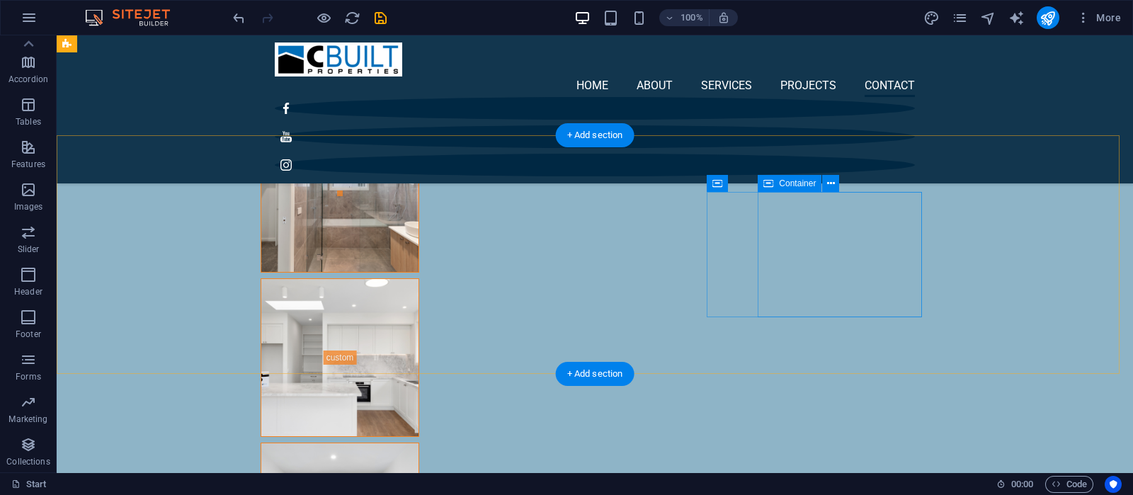
scroll to position [4598, 0]
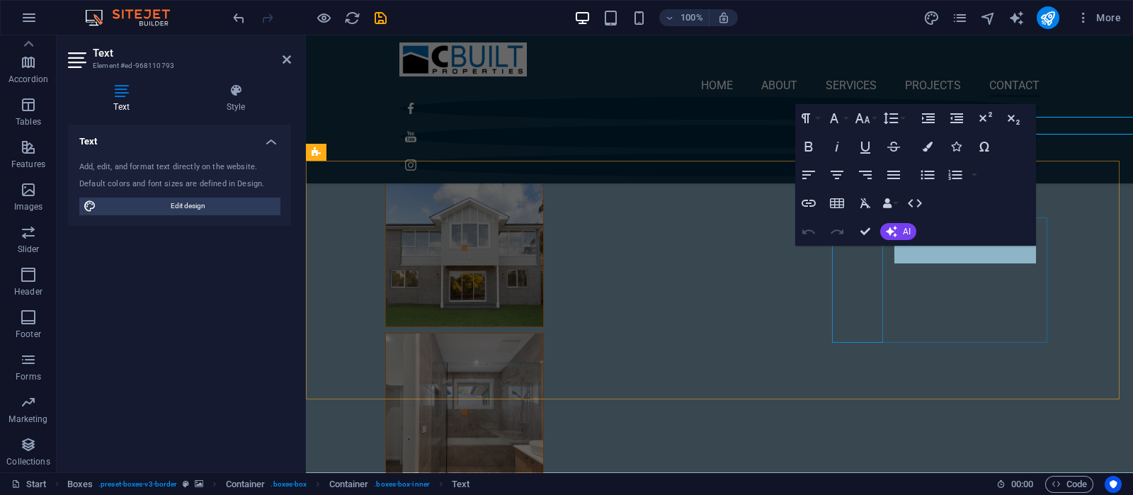
scroll to position [4728, 0]
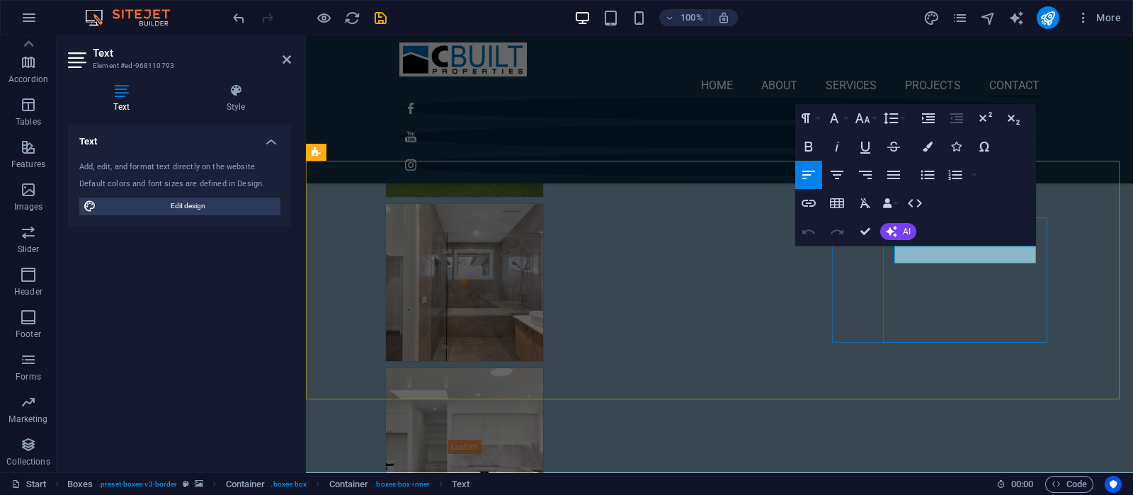
drag, startPoint x: 1021, startPoint y: 258, endPoint x: 866, endPoint y: 256, distance: 155.0
click at [811, 210] on icon "button" at bounding box center [808, 203] width 17 height 17
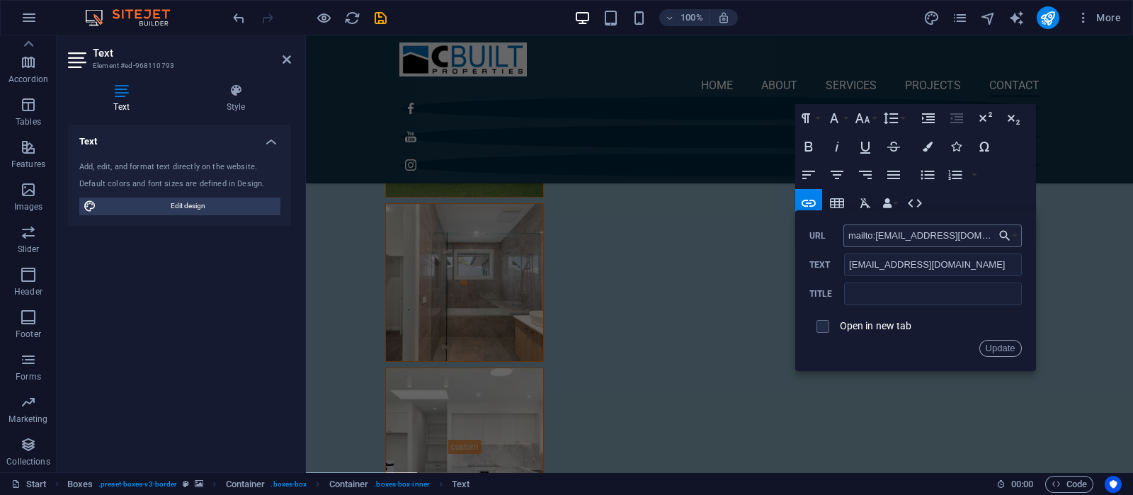
click at [876, 239] on input "mailto:info@cbuilt.com.au" at bounding box center [932, 235] width 178 height 23
type input "mailto: info@cbuilt.com.au"
click at [885, 328] on label "Open in new tab" at bounding box center [876, 325] width 72 height 11
click at [1004, 347] on button "Update" at bounding box center [1000, 348] width 42 height 17
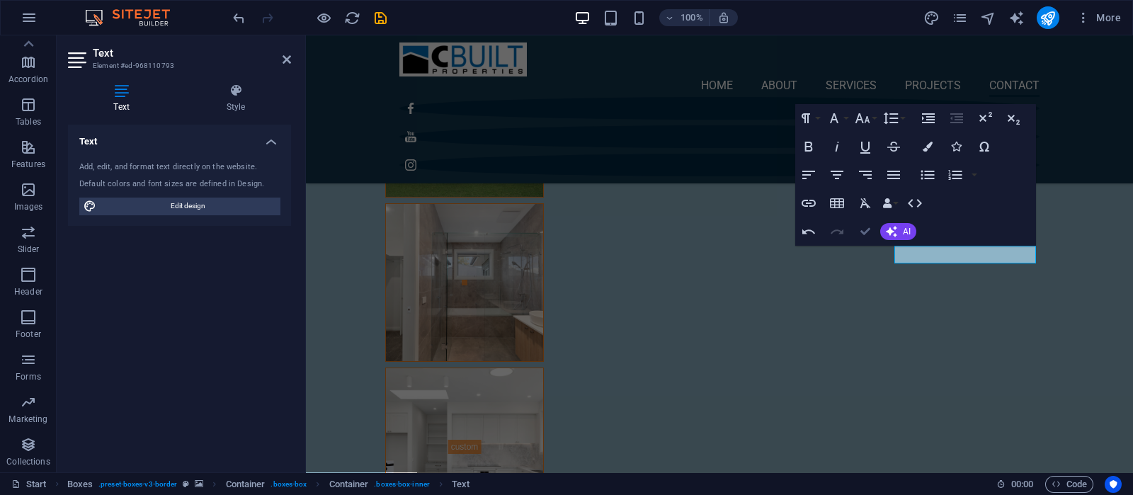
drag, startPoint x: 864, startPoint y: 228, endPoint x: 806, endPoint y: 193, distance: 67.4
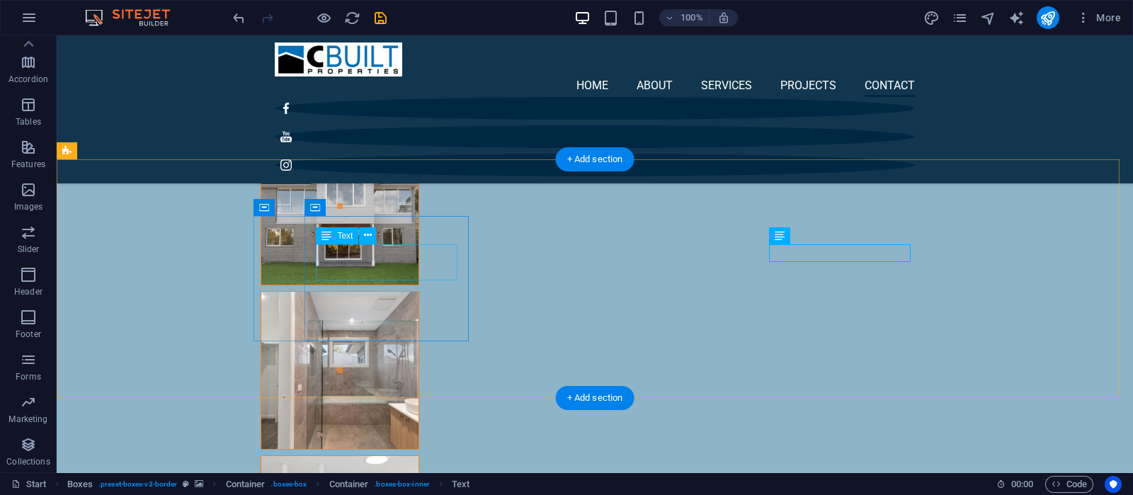
scroll to position [4775, 0]
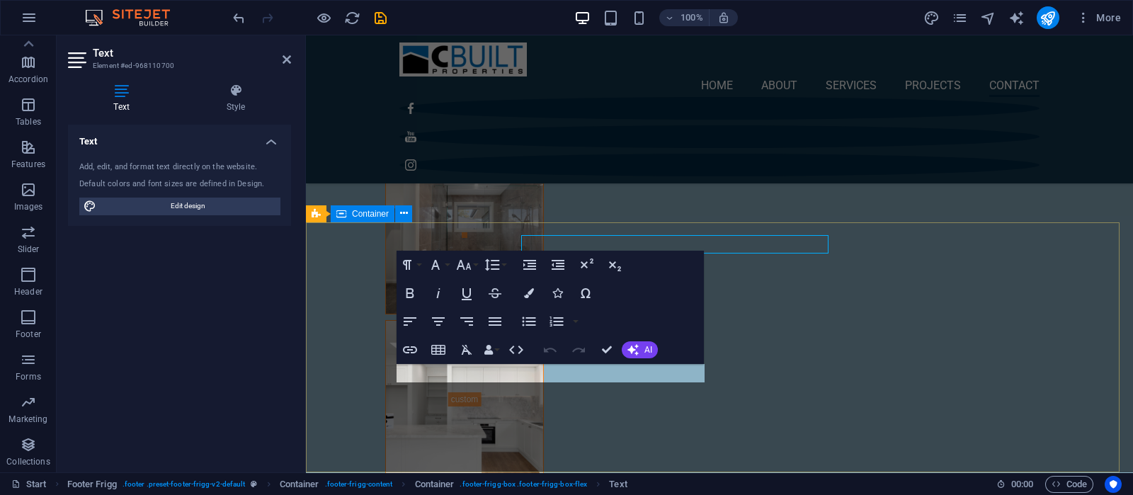
scroll to position [4905, 0]
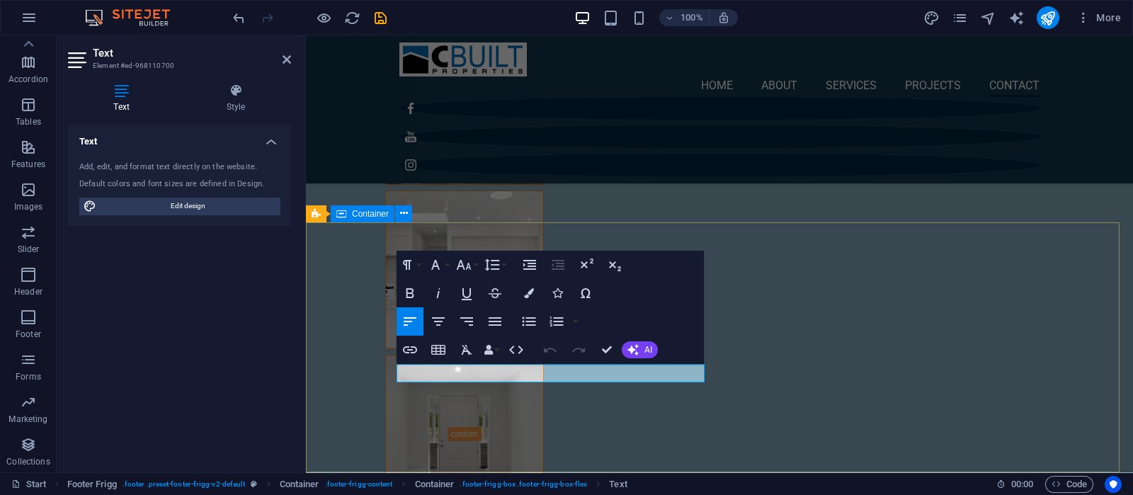
drag, startPoint x: 546, startPoint y: 376, endPoint x: 335, endPoint y: 374, distance: 211.0
click at [411, 354] on icon "button" at bounding box center [409, 349] width 17 height 17
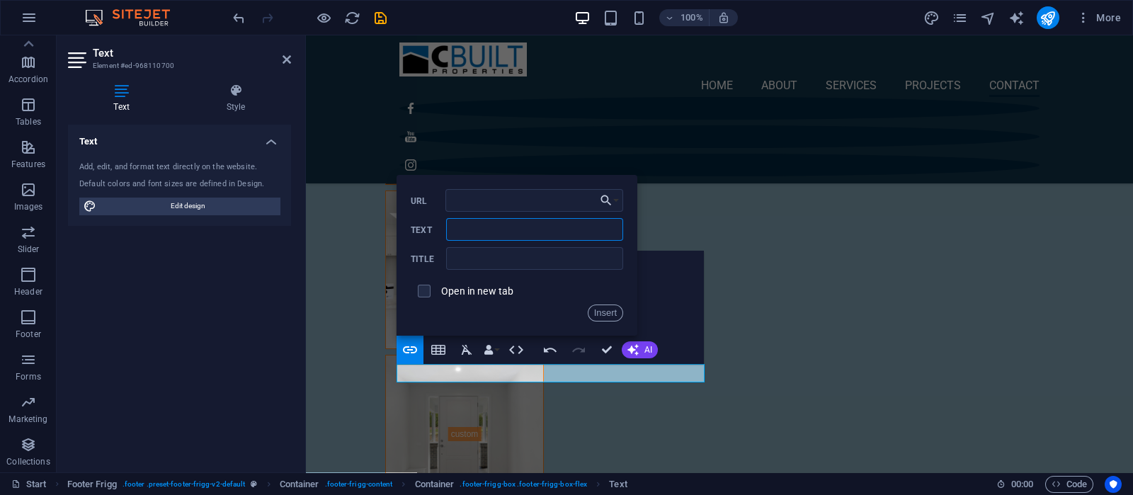
click at [477, 235] on input "Text" at bounding box center [534, 229] width 177 height 23
click at [499, 205] on input "URL" at bounding box center [534, 200] width 178 height 23
paste input "mailto: info@cbuilt.com.au"
type input "mailto: info@cbuilt.com.au"
click at [517, 229] on input "Text" at bounding box center [534, 229] width 177 height 23
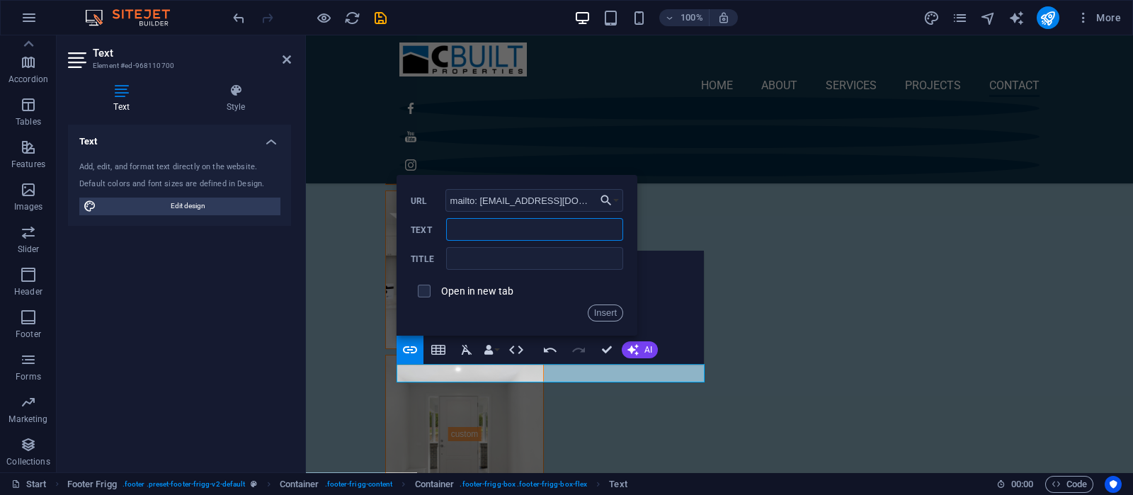
paste input "mailto: info@cbuilt.com.au"
click at [479, 222] on input "mailto: info@cbuilt.com.au" at bounding box center [534, 229] width 177 height 23
type input "info@cbuilt.com.au"
click at [453, 290] on label "Open in new tab" at bounding box center [477, 290] width 72 height 11
click at [609, 310] on button "Insert" at bounding box center [606, 312] width 36 height 17
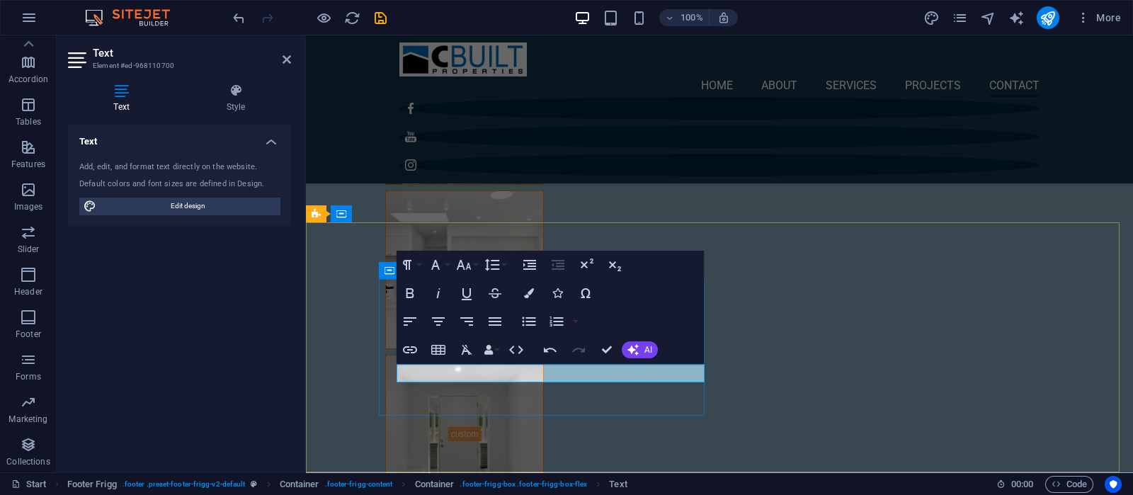
drag, startPoint x: 516, startPoint y: 369, endPoint x: 343, endPoint y: 377, distance: 173.6
click at [411, 349] on icon "button" at bounding box center [410, 349] width 14 height 7
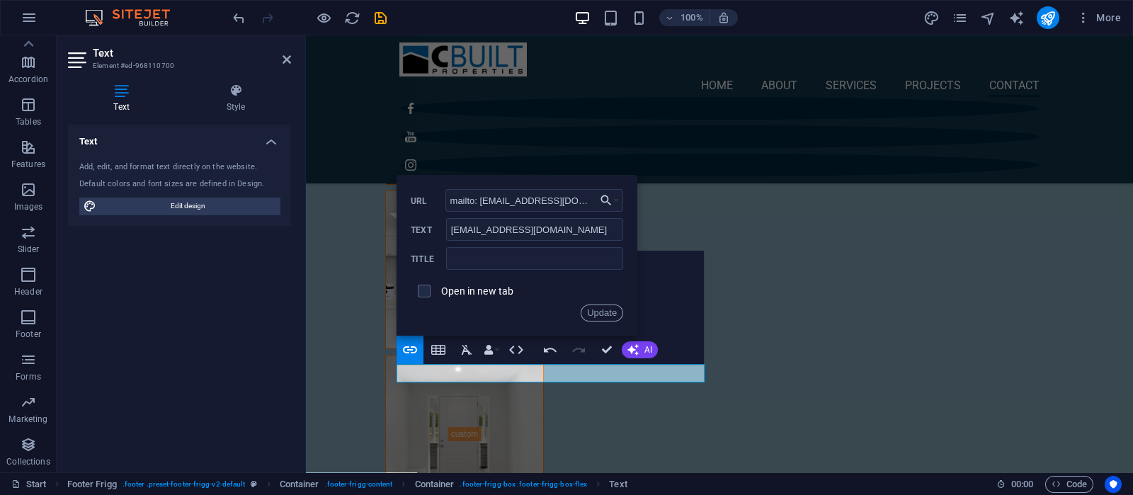
click at [491, 293] on label "Open in new tab" at bounding box center [477, 290] width 72 height 11
click at [602, 310] on button "Update" at bounding box center [601, 312] width 42 height 17
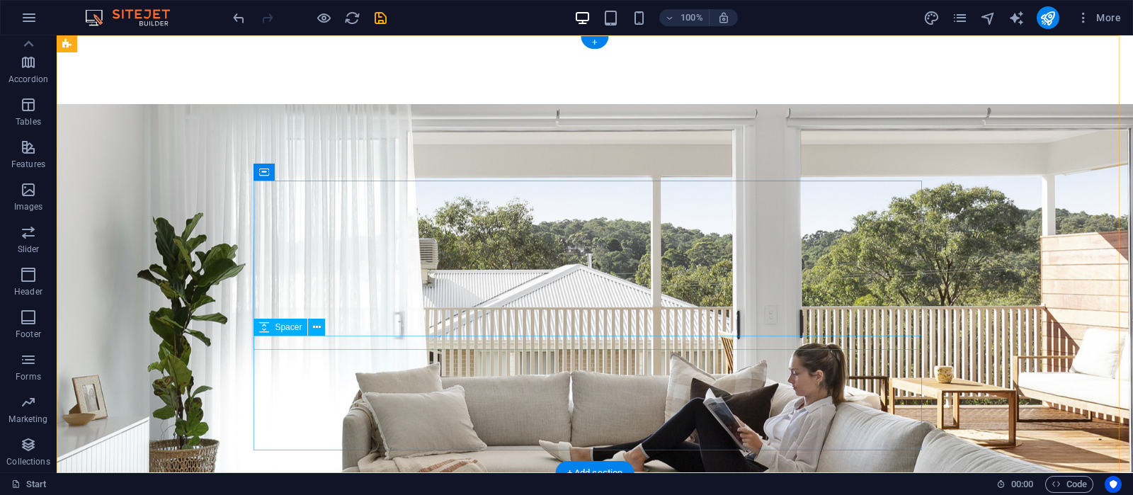
scroll to position [0, 0]
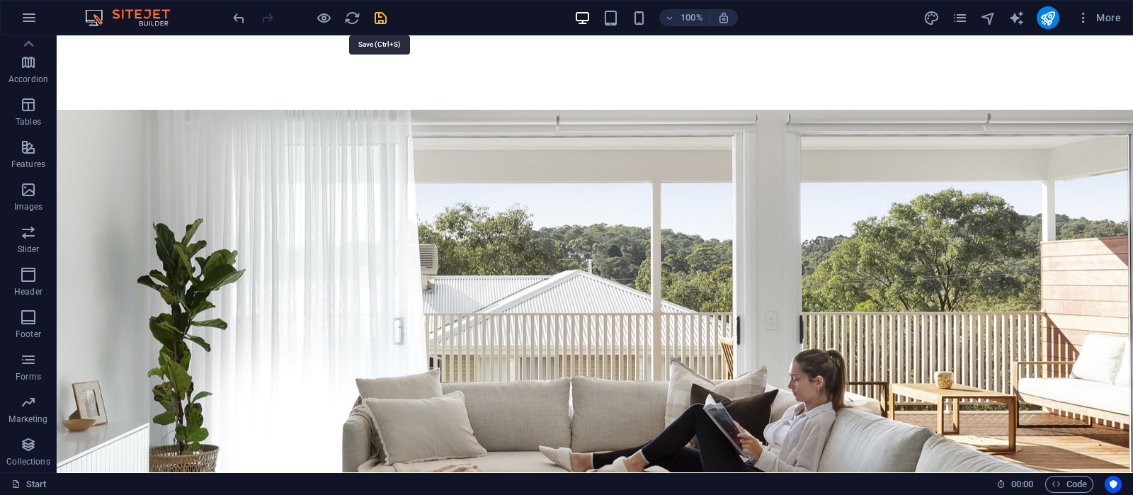
click at [382, 14] on icon "save" at bounding box center [380, 18] width 16 height 16
checkbox input "true"
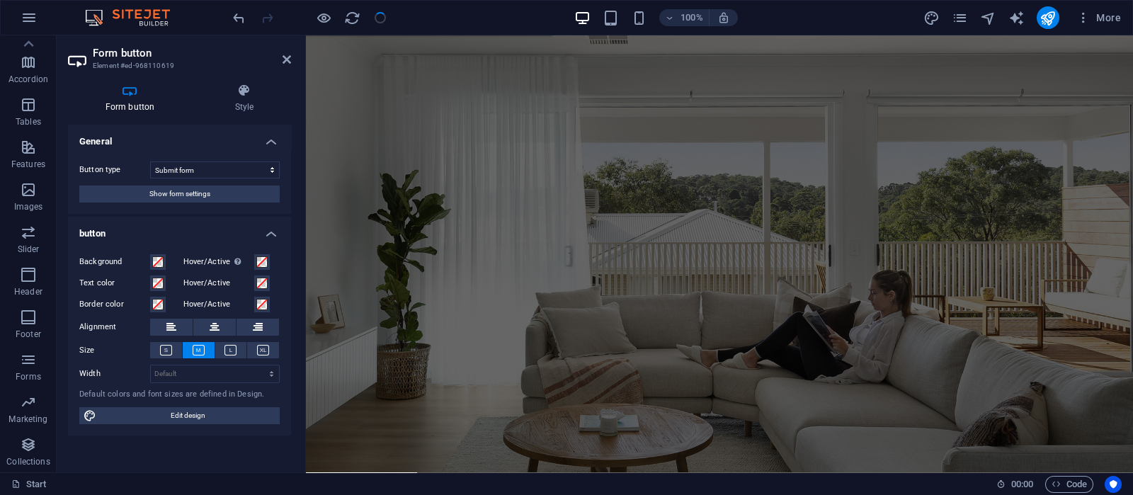
scroll to position [4536, 0]
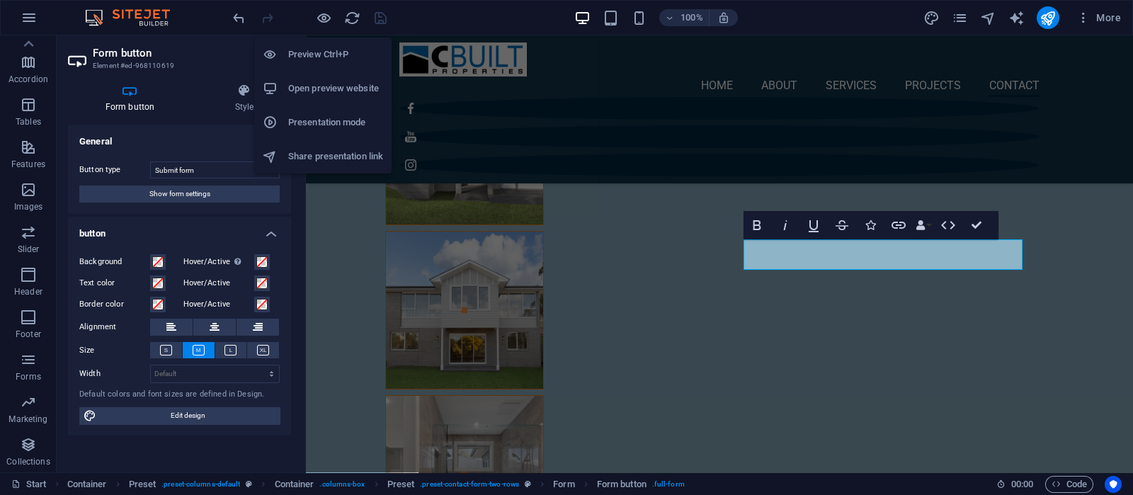
click at [302, 90] on h6 "Open preview website" at bounding box center [335, 88] width 95 height 17
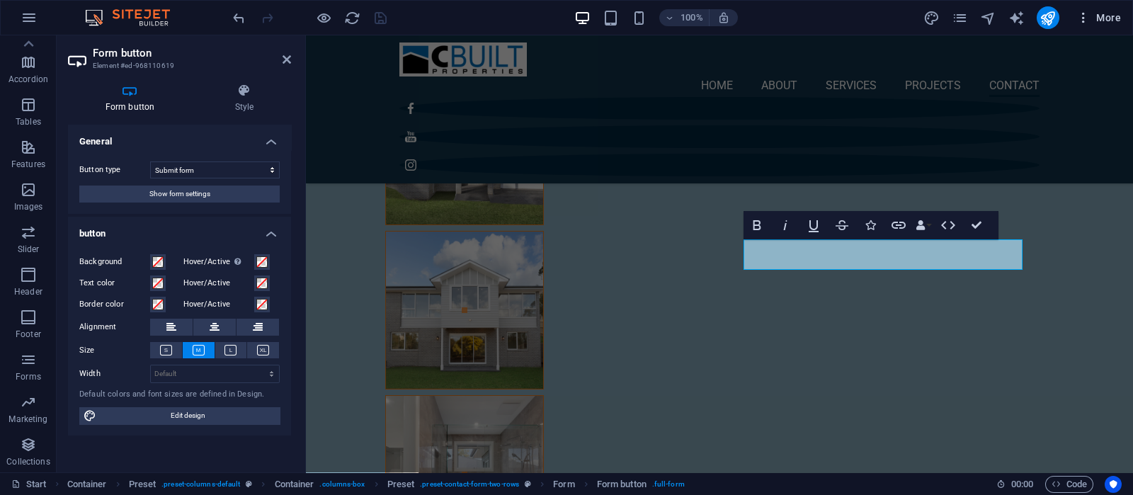
click at [1085, 16] on icon "button" at bounding box center [1083, 18] width 14 height 14
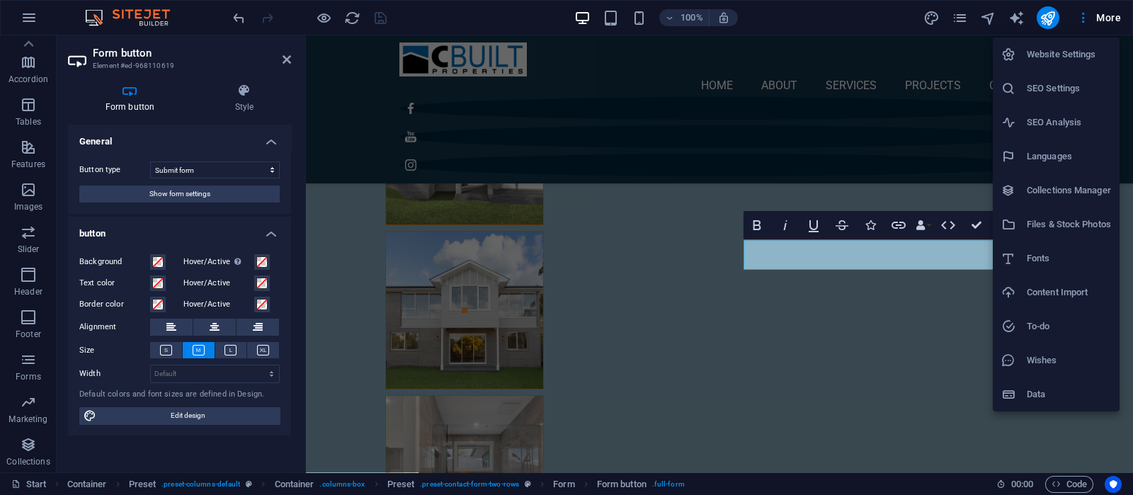
click at [1050, 56] on h6 "Website Settings" at bounding box center [1068, 54] width 84 height 17
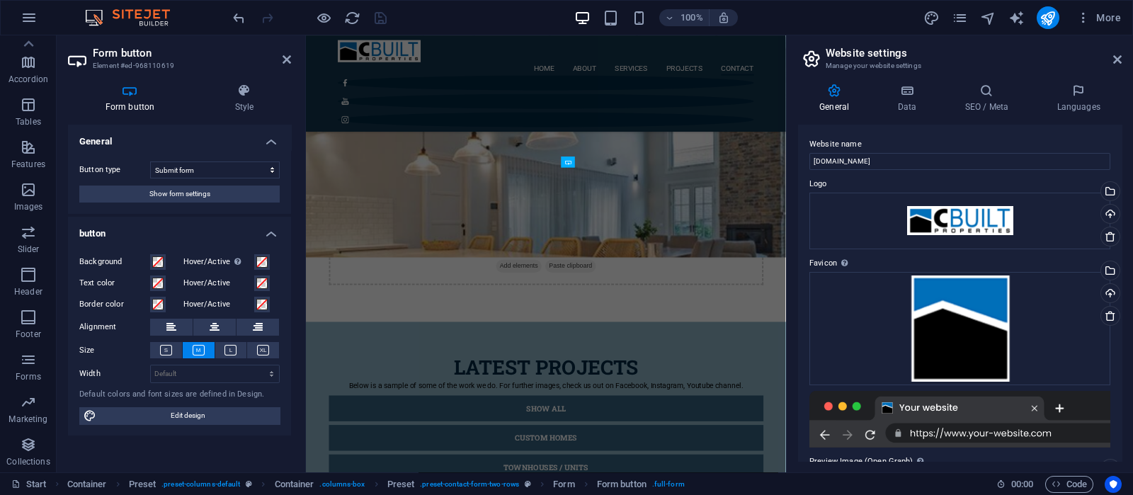
scroll to position [4789, 0]
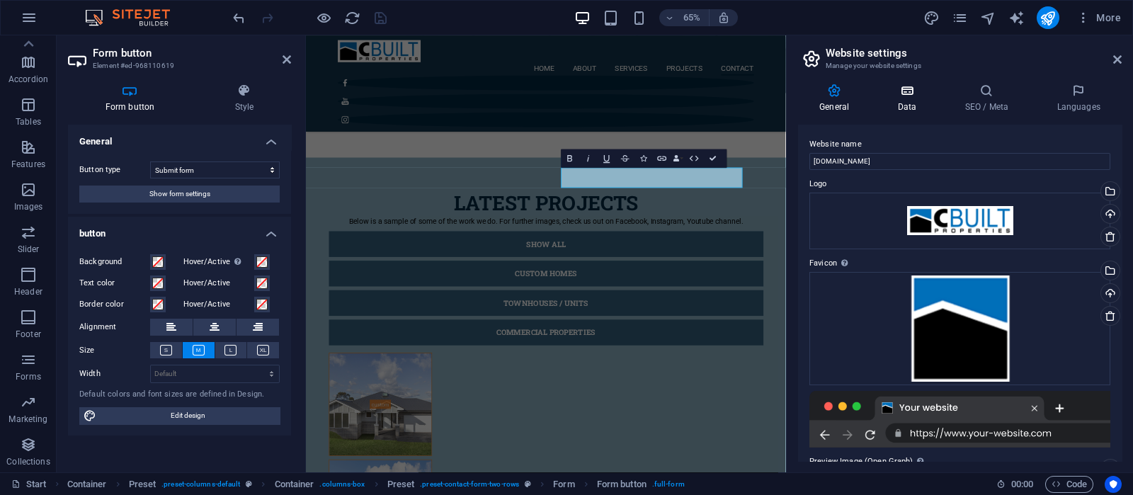
click at [912, 91] on icon at bounding box center [907, 91] width 62 height 14
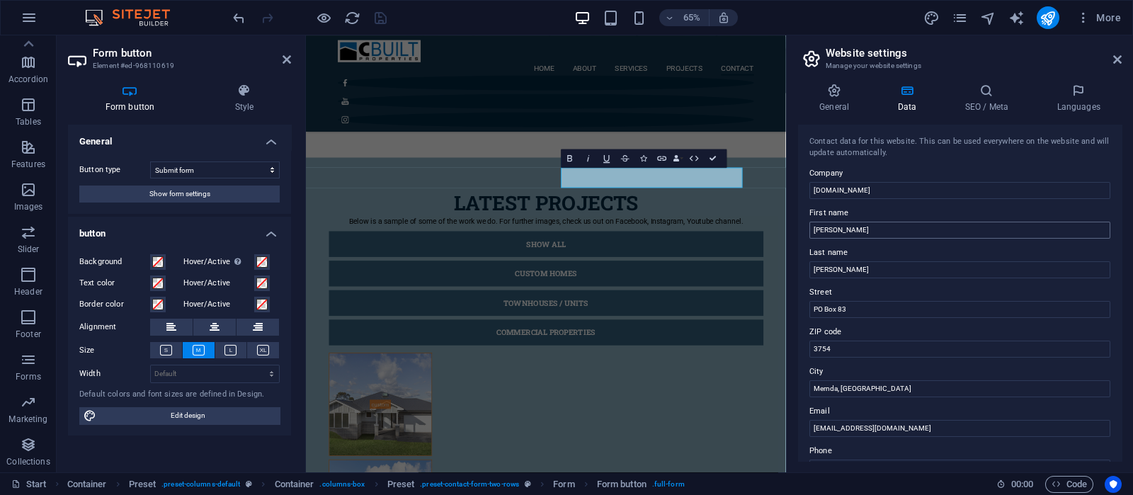
scroll to position [88, 0]
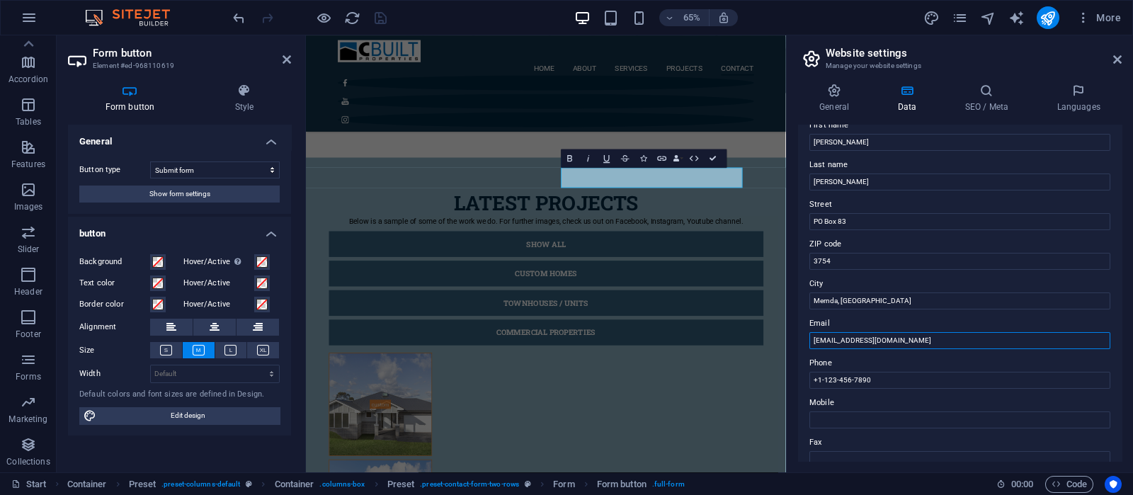
drag, startPoint x: 1155, startPoint y: 375, endPoint x: 1014, endPoint y: 501, distance: 189.5
click at [928, 345] on input "[EMAIL_ADDRESS][DOMAIN_NAME]" at bounding box center [959, 340] width 301 height 17
type input "info@cbuilt.com.au"
type input "NA"
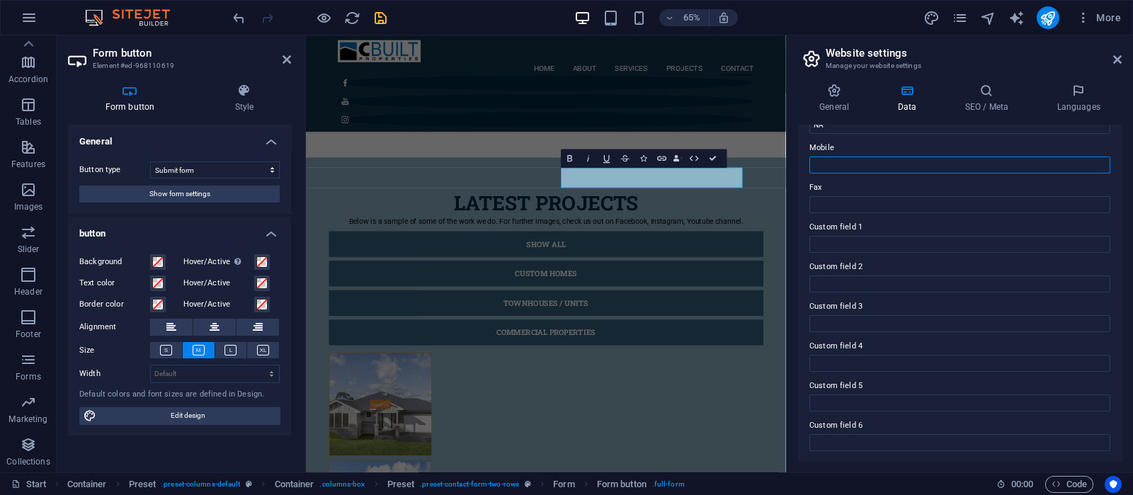
scroll to position [0, 0]
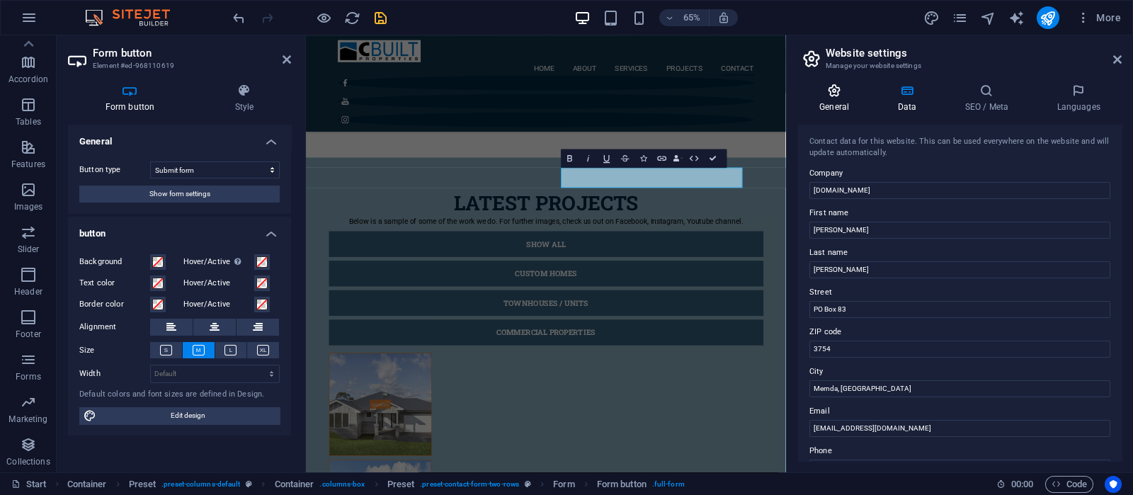
click at [825, 93] on icon at bounding box center [834, 91] width 72 height 14
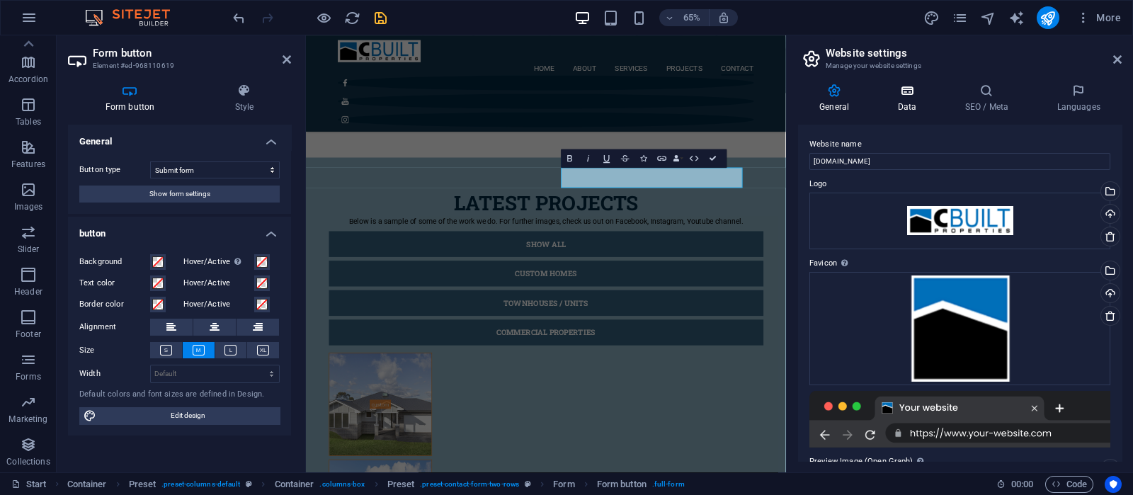
click at [910, 86] on icon at bounding box center [907, 91] width 62 height 14
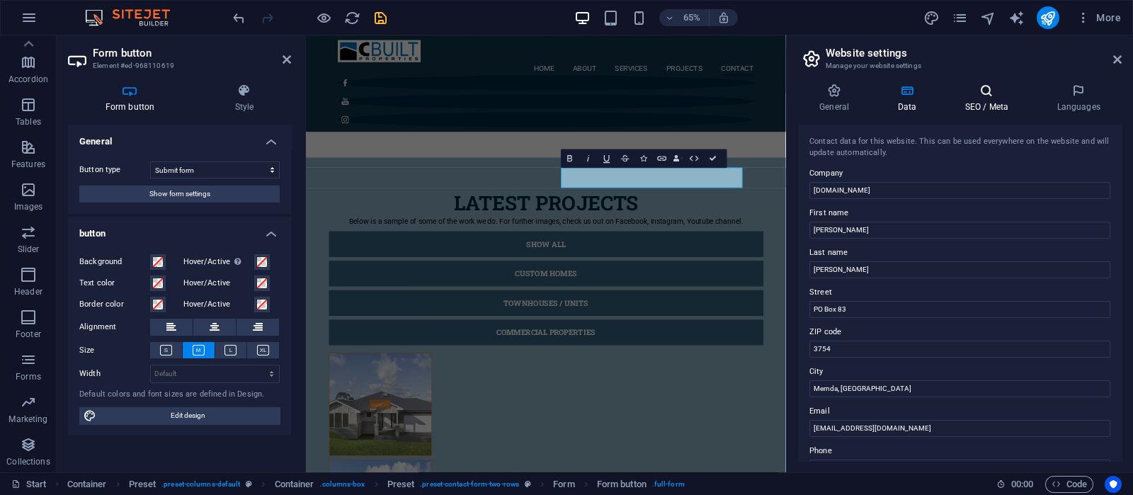
click at [986, 88] on icon at bounding box center [986, 91] width 86 height 14
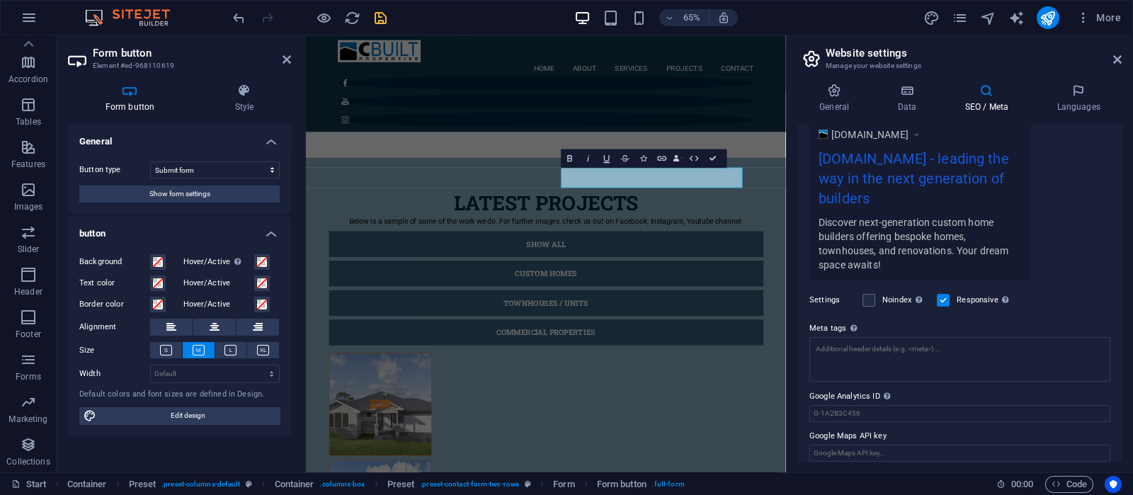
scroll to position [265, 0]
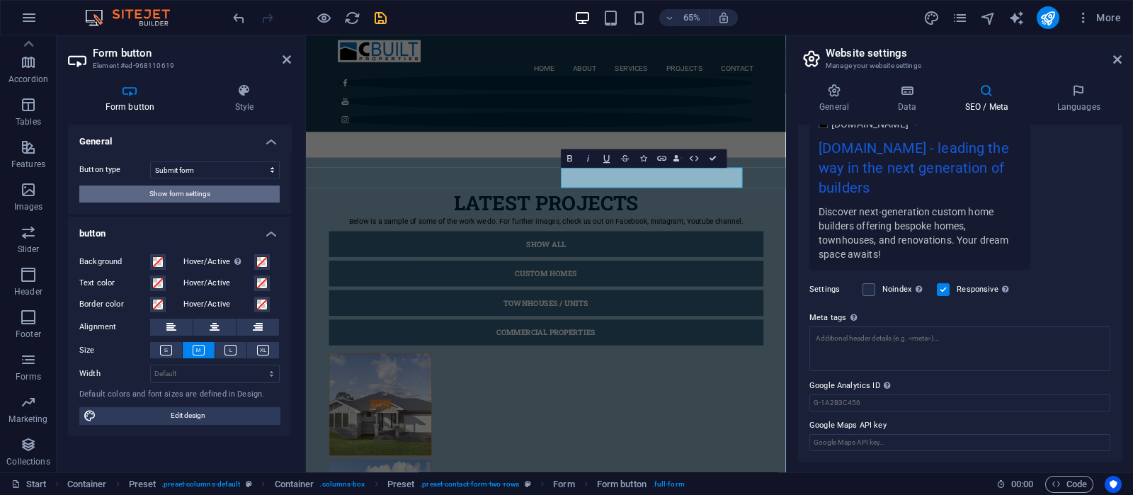
click at [206, 193] on span "Show form settings" at bounding box center [179, 193] width 61 height 17
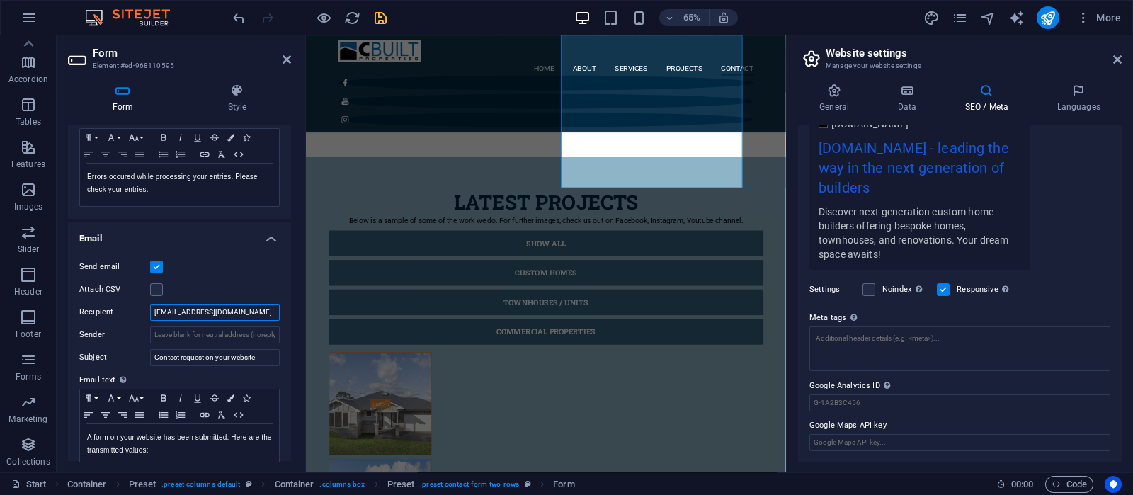
click at [244, 305] on input "[EMAIL_ADDRESS][DOMAIN_NAME]" at bounding box center [215, 312] width 130 height 17
click at [185, 334] on input "Sender" at bounding box center [215, 334] width 130 height 17
drag, startPoint x: 254, startPoint y: 311, endPoint x: 149, endPoint y: 309, distance: 105.5
click at [149, 309] on div "Recipient pjelias1966@gmail.com" at bounding box center [179, 312] width 200 height 17
click at [238, 333] on input "Sender" at bounding box center [215, 334] width 130 height 17
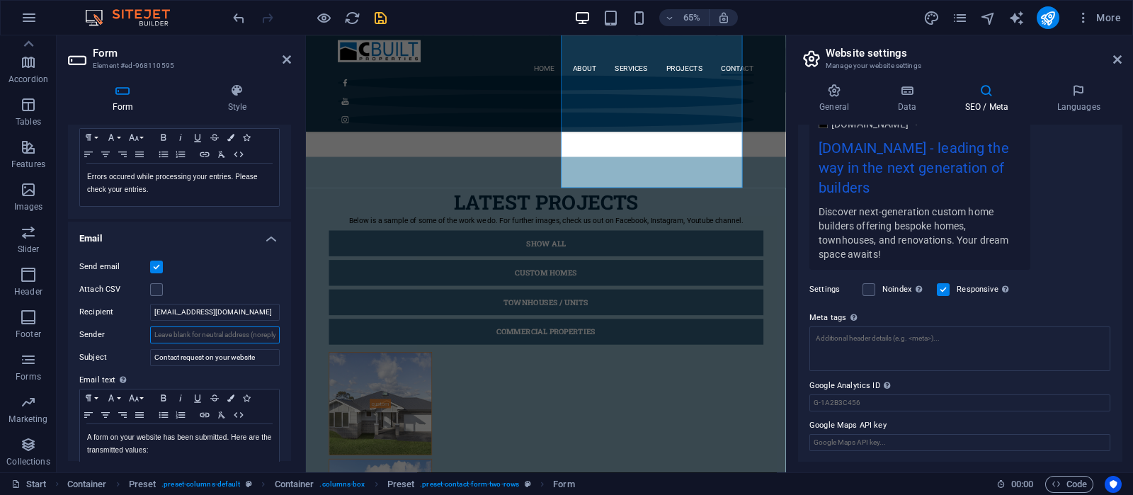
click at [197, 330] on input "Sender" at bounding box center [215, 334] width 130 height 17
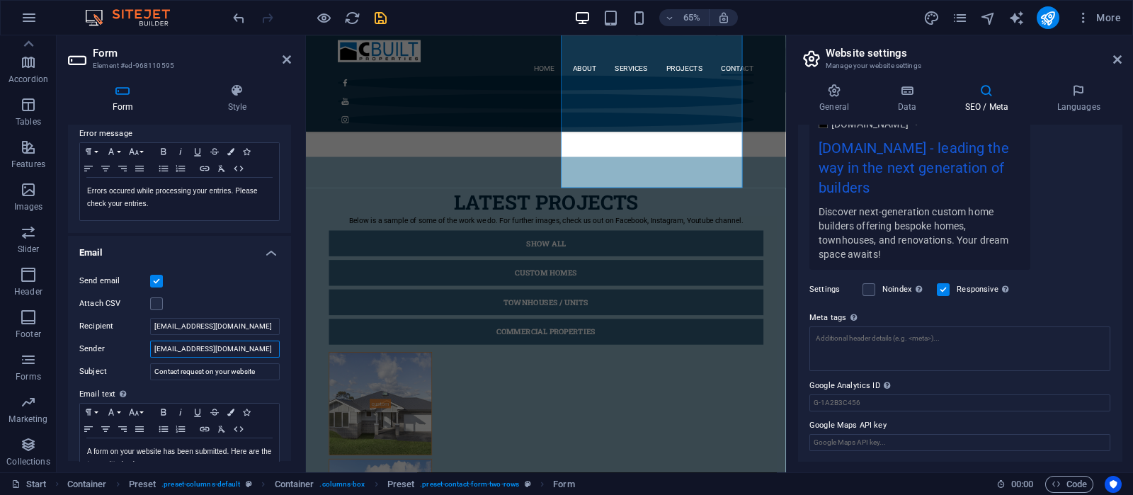
scroll to position [268, 0]
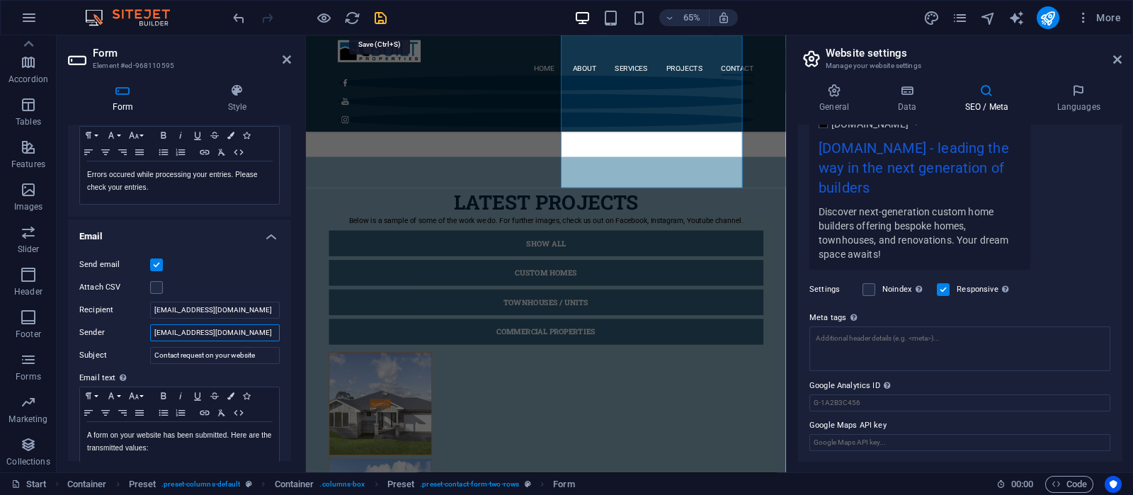
type input "info@cbuilt.com.au"
click at [380, 16] on icon "save" at bounding box center [380, 18] width 16 height 16
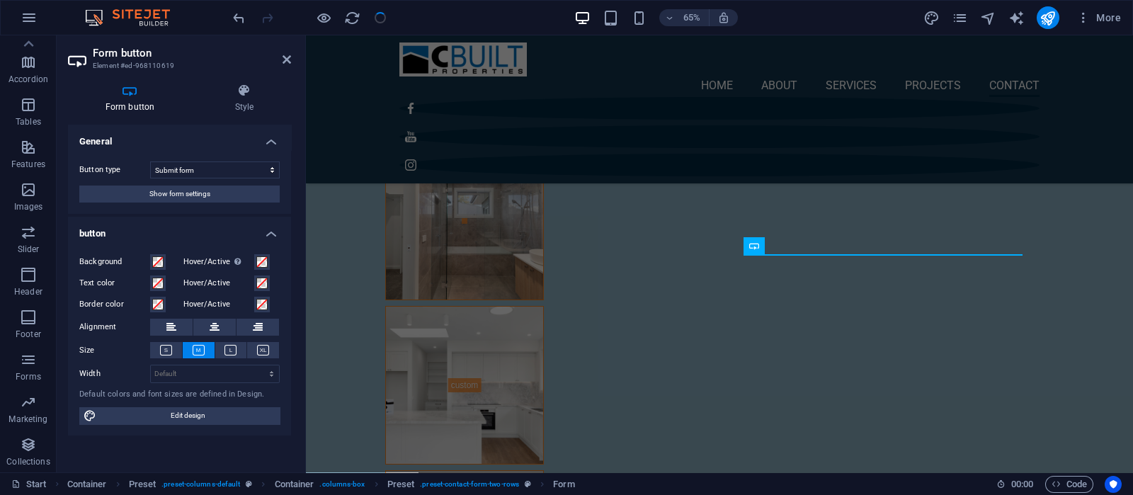
scroll to position [4536, 0]
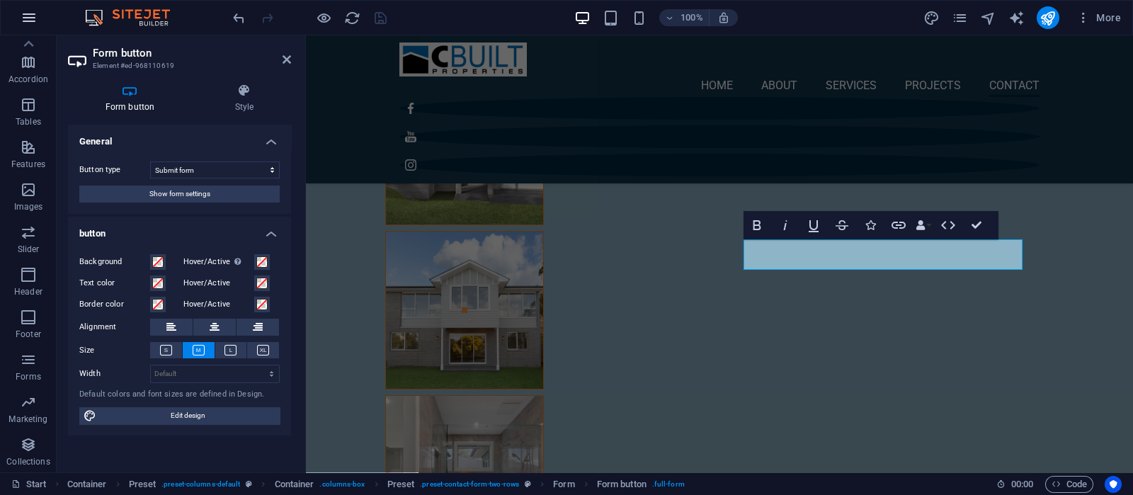
click at [28, 17] on icon "button" at bounding box center [29, 17] width 17 height 17
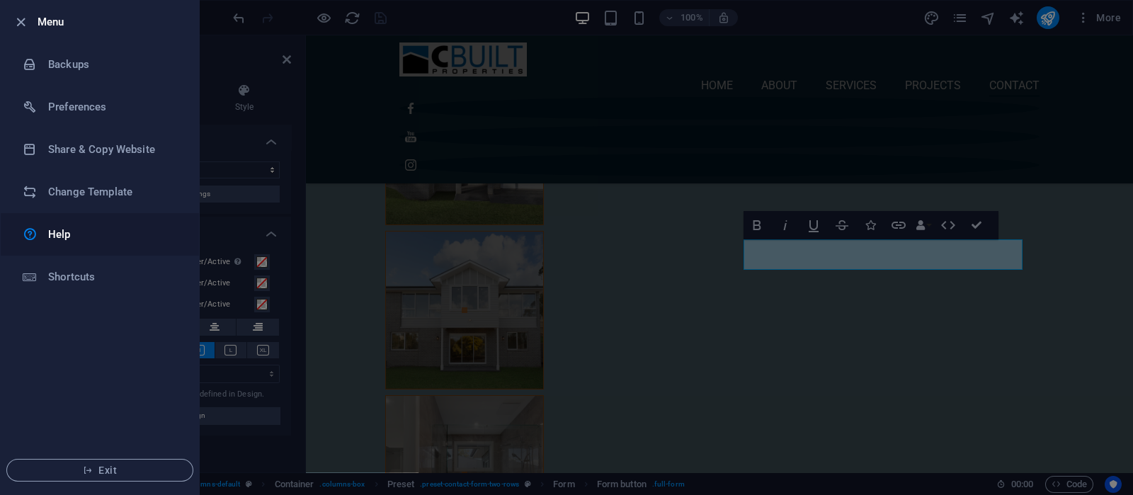
click at [52, 236] on h6 "Help" at bounding box center [113, 234] width 131 height 17
click at [113, 471] on span "Exit" at bounding box center [99, 469] width 163 height 11
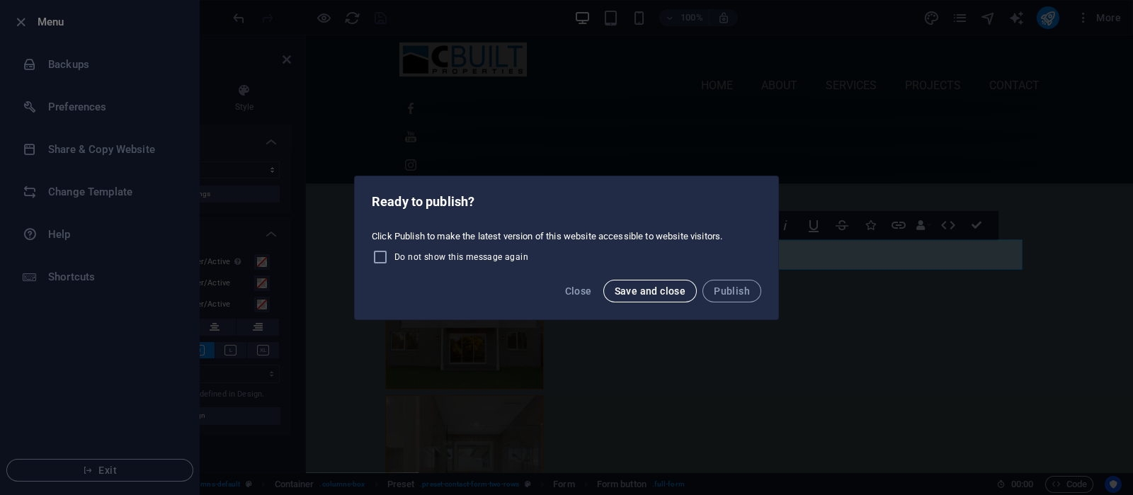
click at [635, 292] on span "Save and close" at bounding box center [649, 290] width 71 height 11
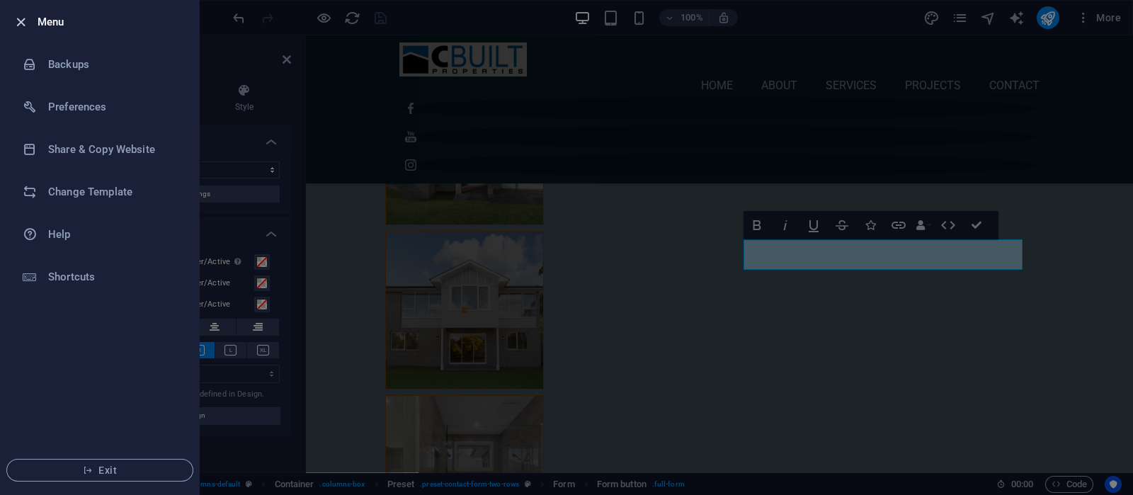
click at [19, 21] on icon "button" at bounding box center [21, 22] width 16 height 16
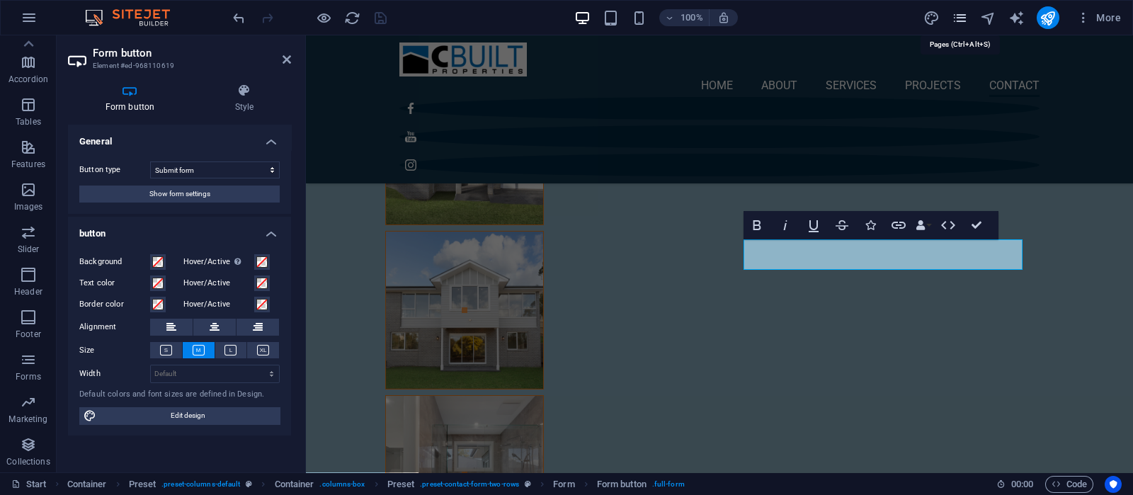
click at [959, 15] on icon "pages" at bounding box center [959, 18] width 16 height 16
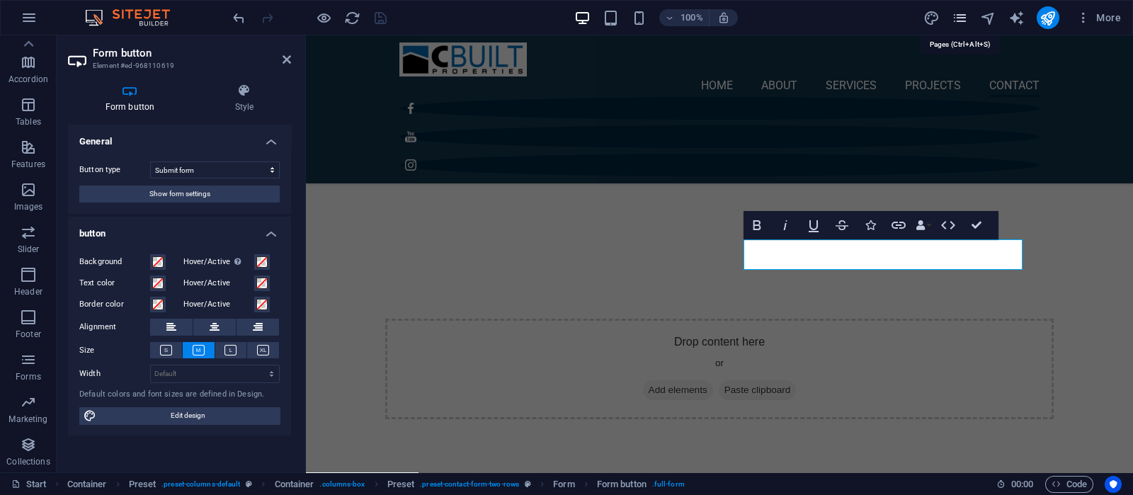
scroll to position [4789, 0]
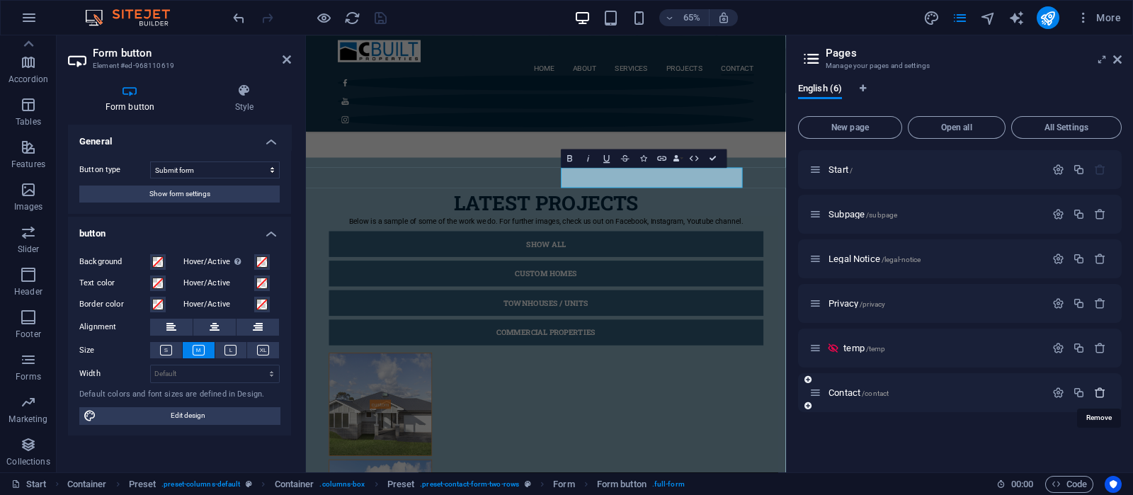
click at [1097, 394] on icon "button" at bounding box center [1100, 393] width 12 height 12
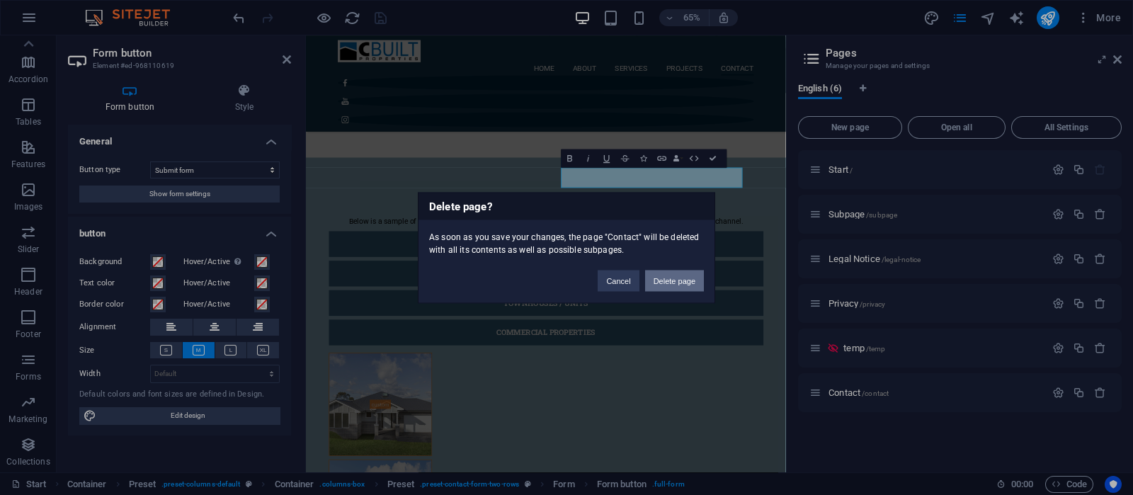
click at [669, 281] on button "Delete page" at bounding box center [674, 280] width 59 height 21
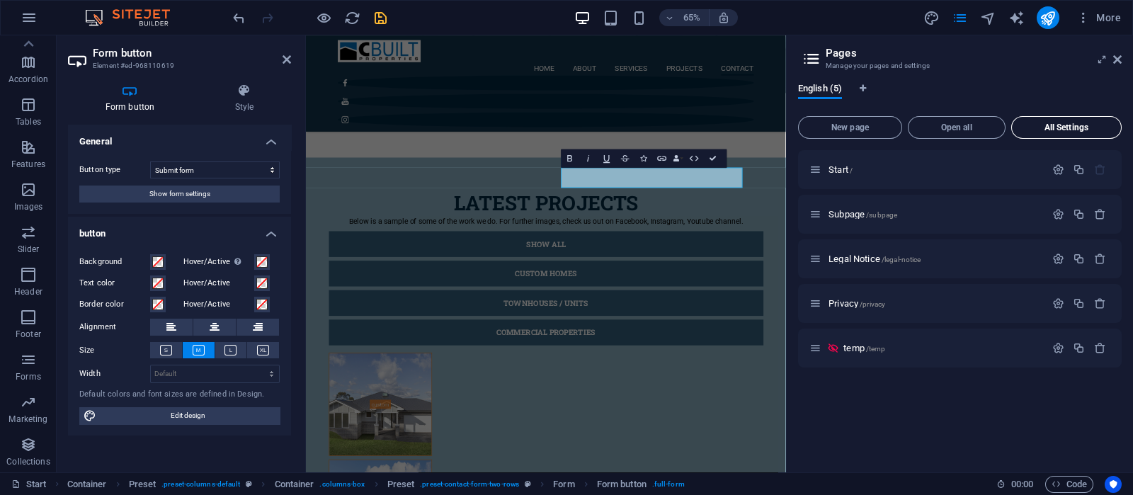
click at [1077, 129] on span "All Settings" at bounding box center [1066, 127] width 98 height 8
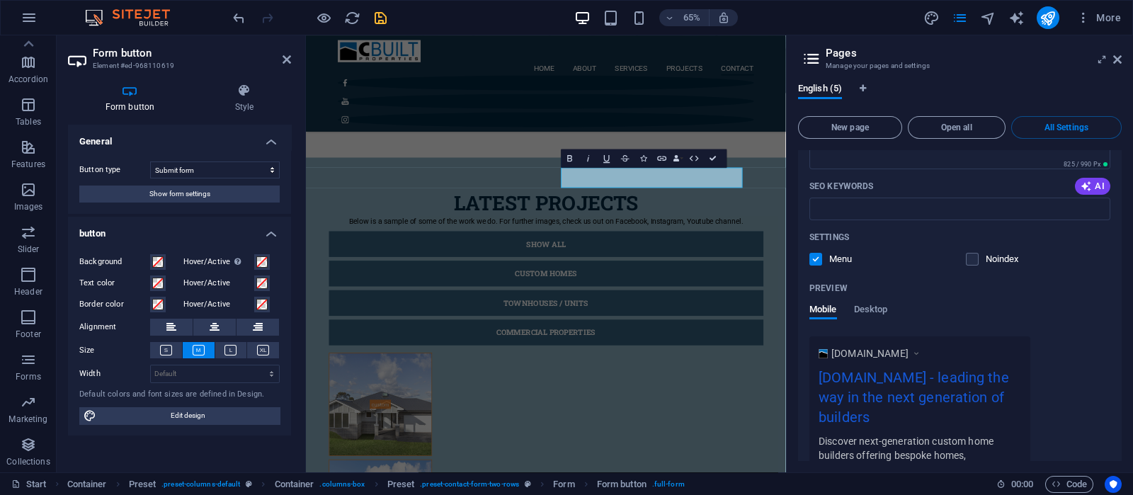
scroll to position [14, 0]
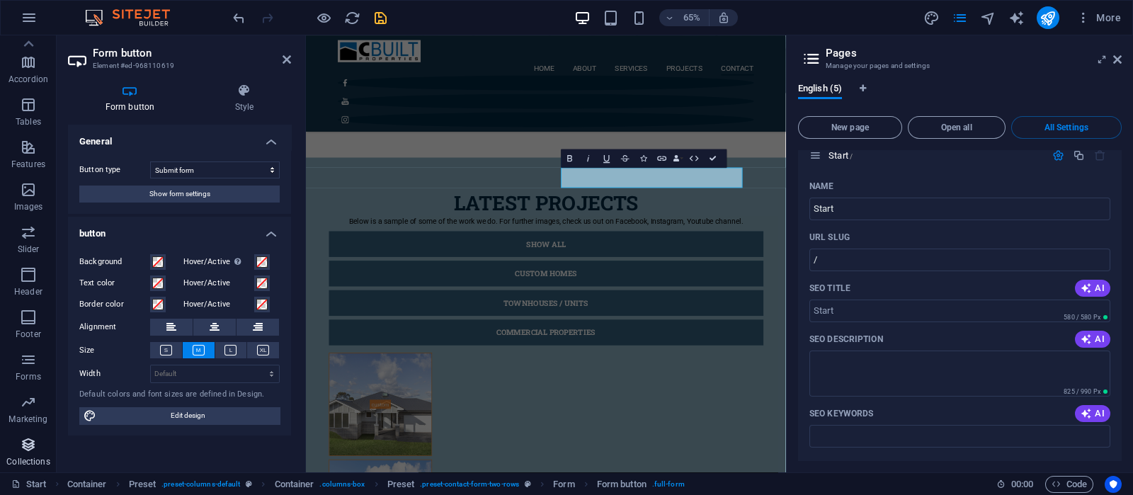
click at [34, 444] on icon "button" at bounding box center [28, 444] width 17 height 17
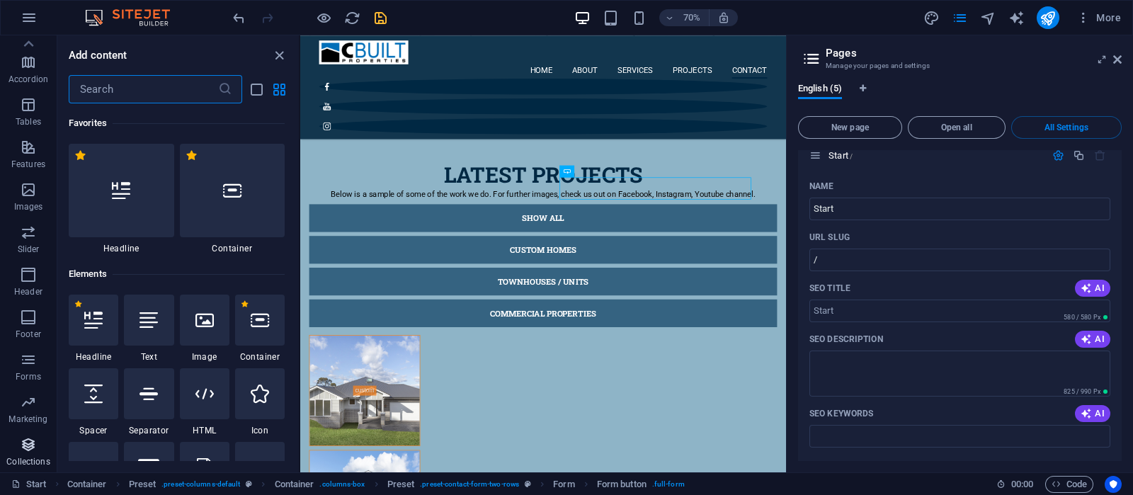
scroll to position [12957, 0]
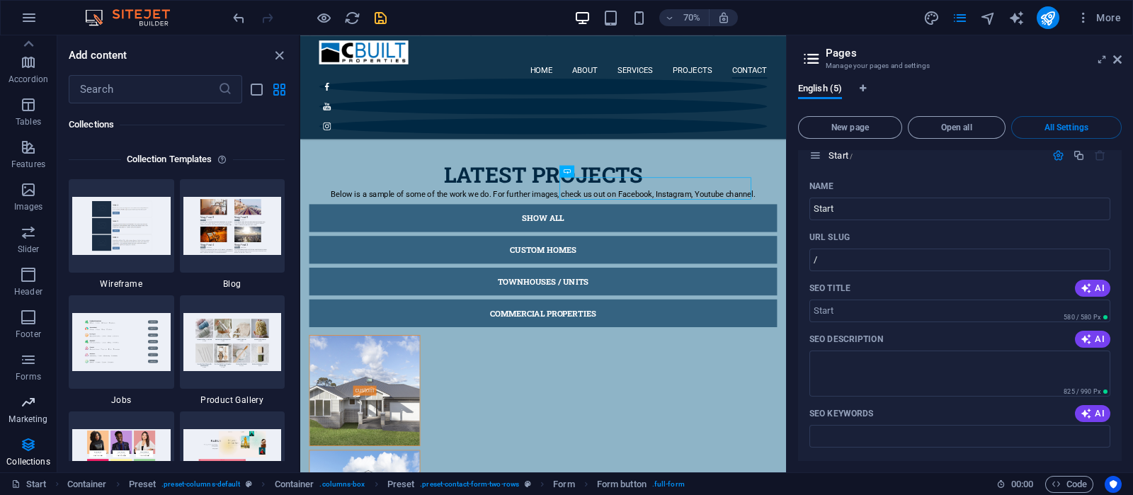
click at [21, 399] on icon "button" at bounding box center [28, 402] width 17 height 17
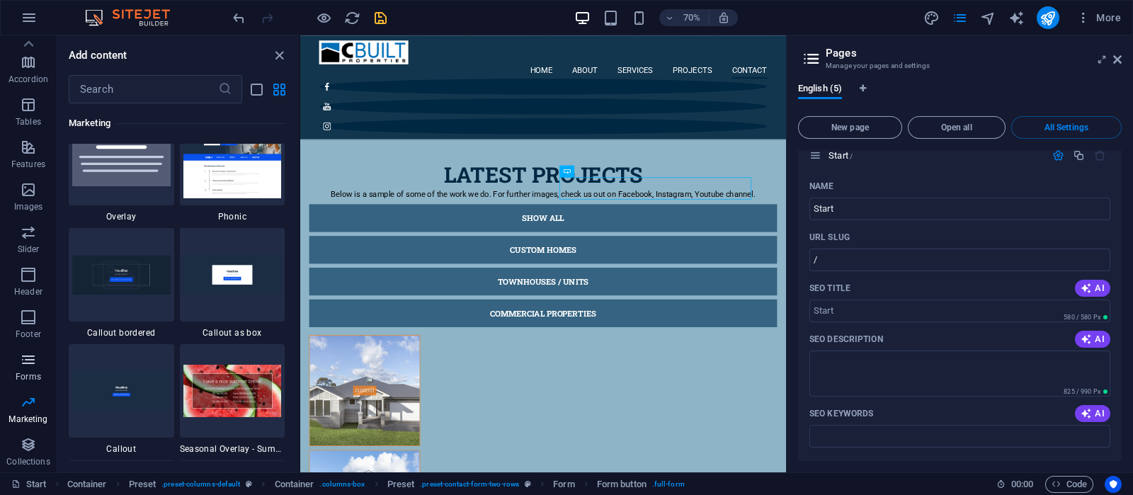
scroll to position [11529, 0]
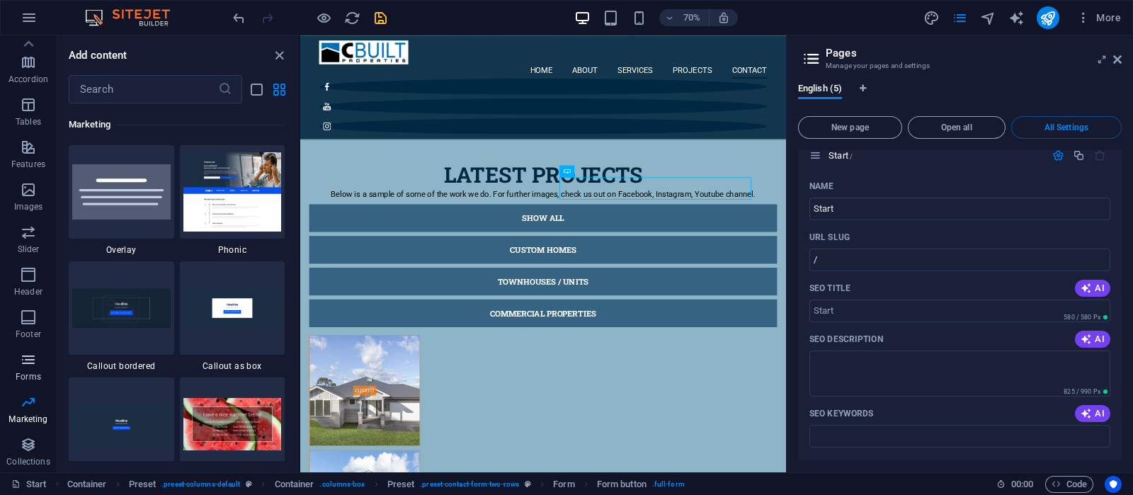
click at [25, 353] on icon "button" at bounding box center [28, 359] width 17 height 17
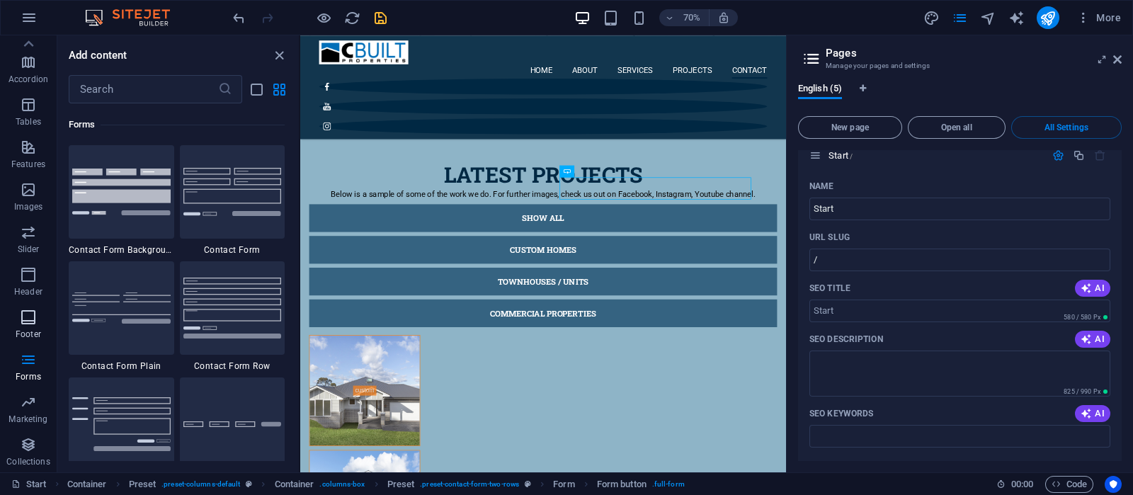
click at [35, 317] on icon "button" at bounding box center [28, 317] width 17 height 17
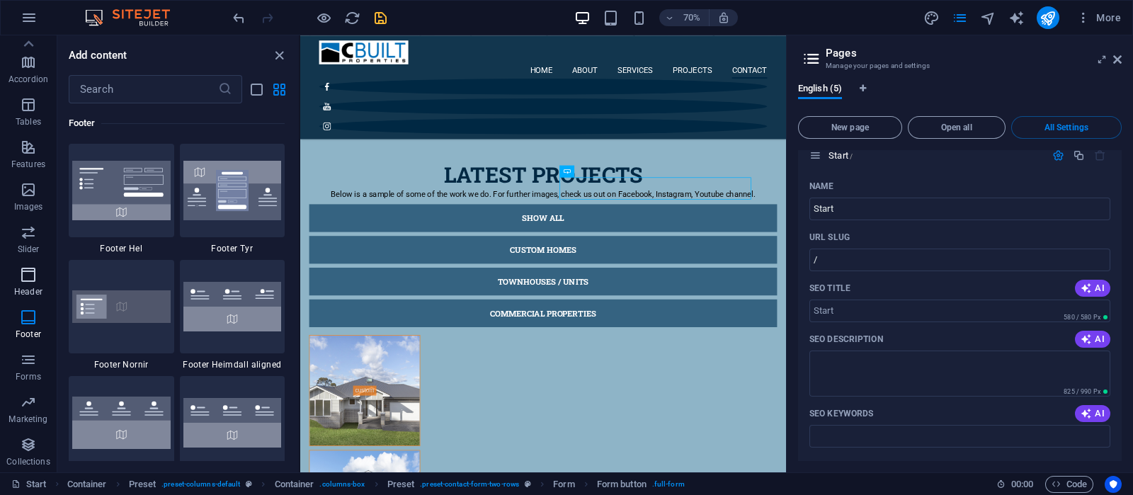
scroll to position [9370, 0]
click at [27, 281] on icon "button" at bounding box center [28, 274] width 17 height 17
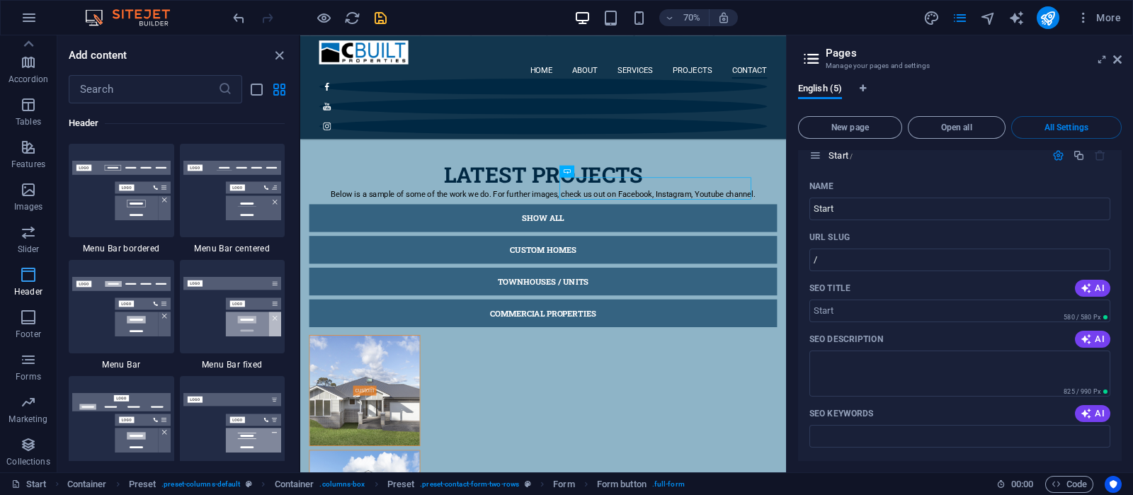
scroll to position [8524, 0]
click at [28, 233] on icon "button" at bounding box center [28, 232] width 17 height 17
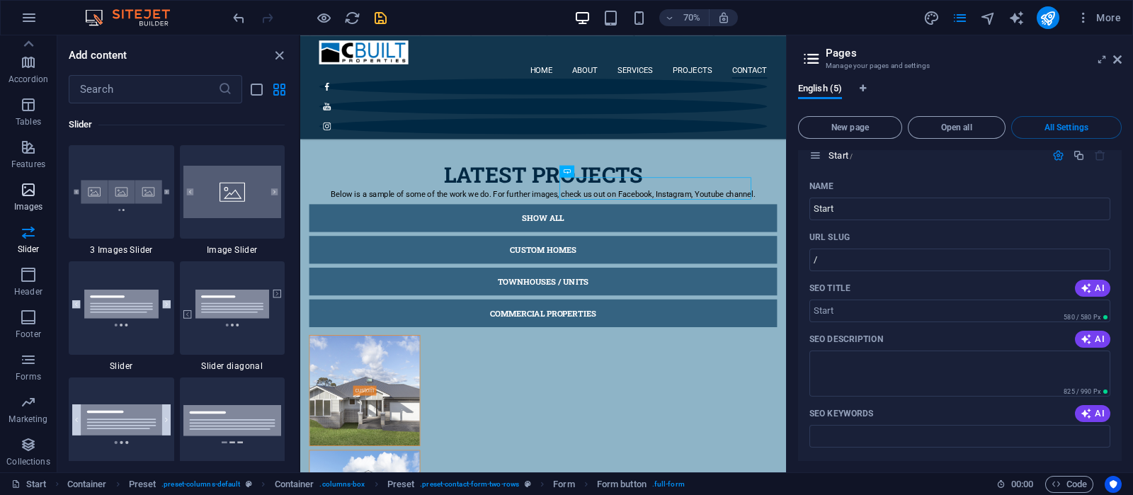
click at [29, 203] on p "Images" at bounding box center [28, 206] width 29 height 11
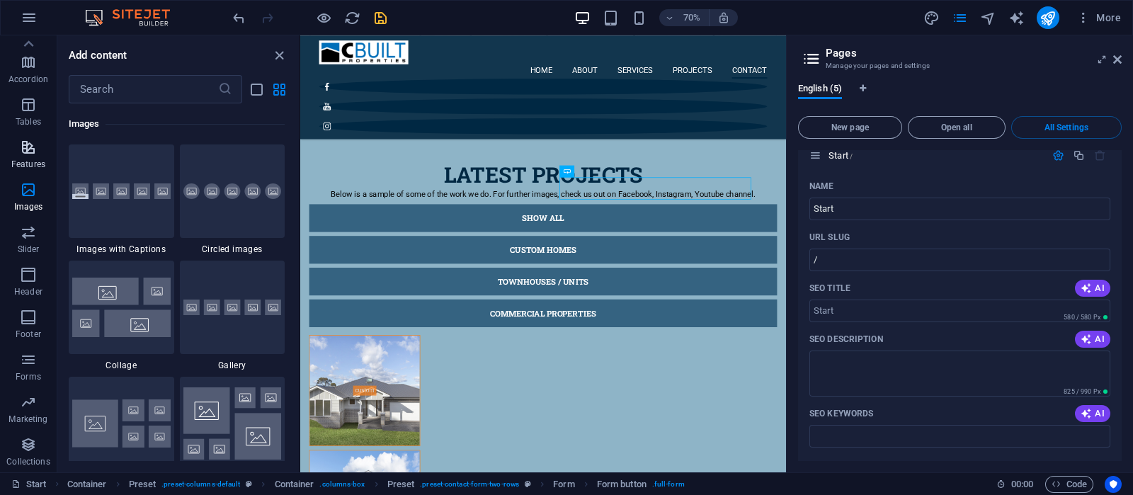
scroll to position [0, 0]
click at [28, 15] on icon "button" at bounding box center [29, 17] width 17 height 17
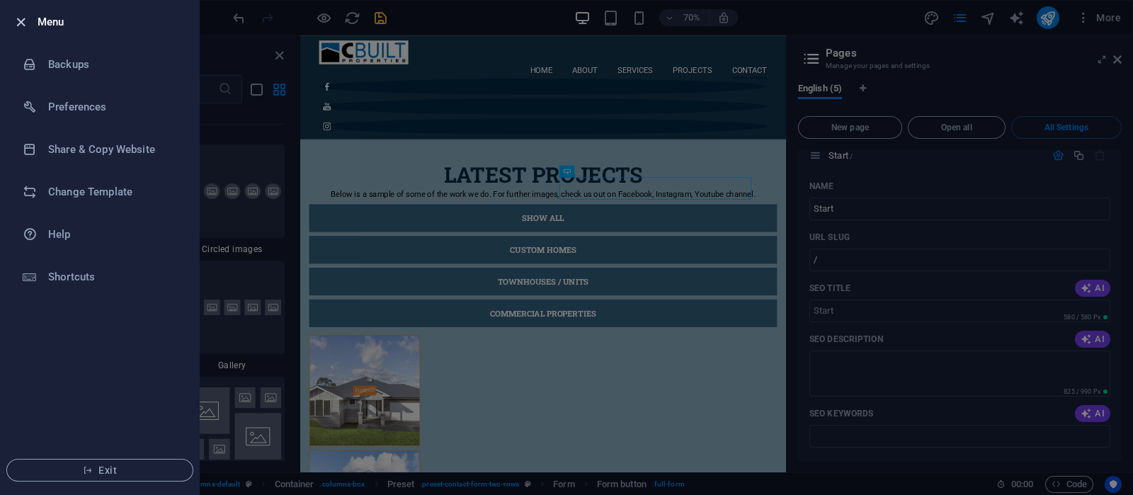
click at [17, 21] on icon "button" at bounding box center [21, 22] width 16 height 16
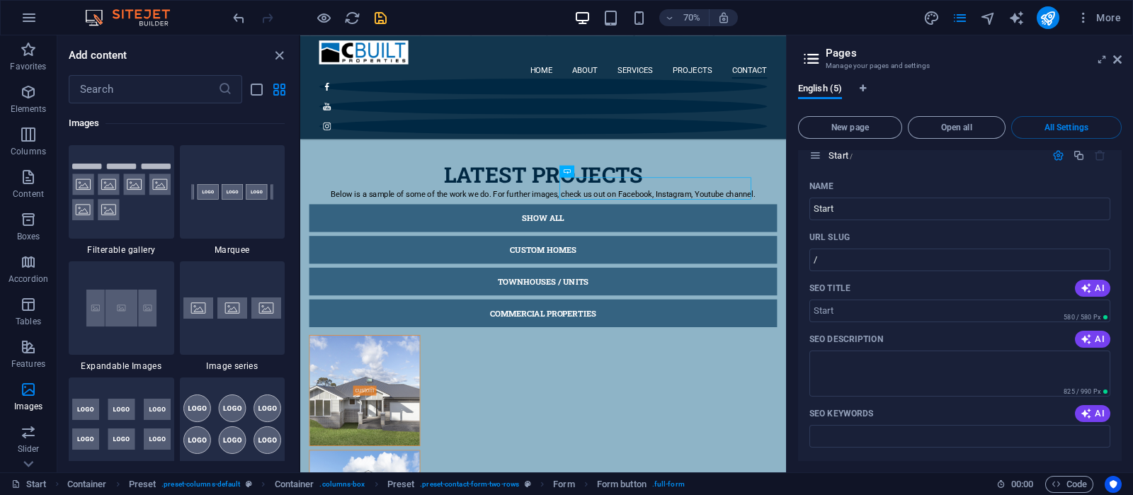
scroll to position [7531, 0]
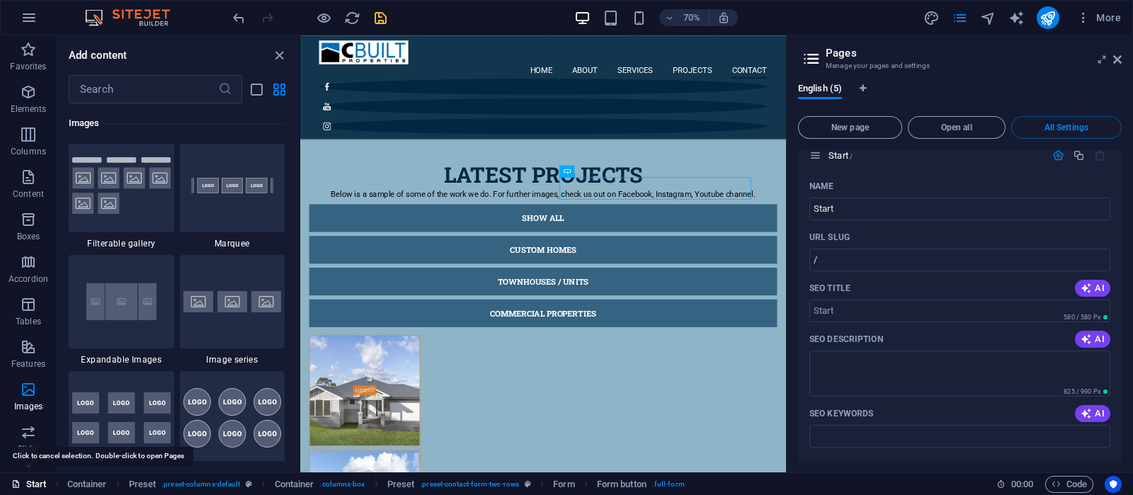
click at [28, 488] on link "Start" at bounding box center [28, 484] width 35 height 17
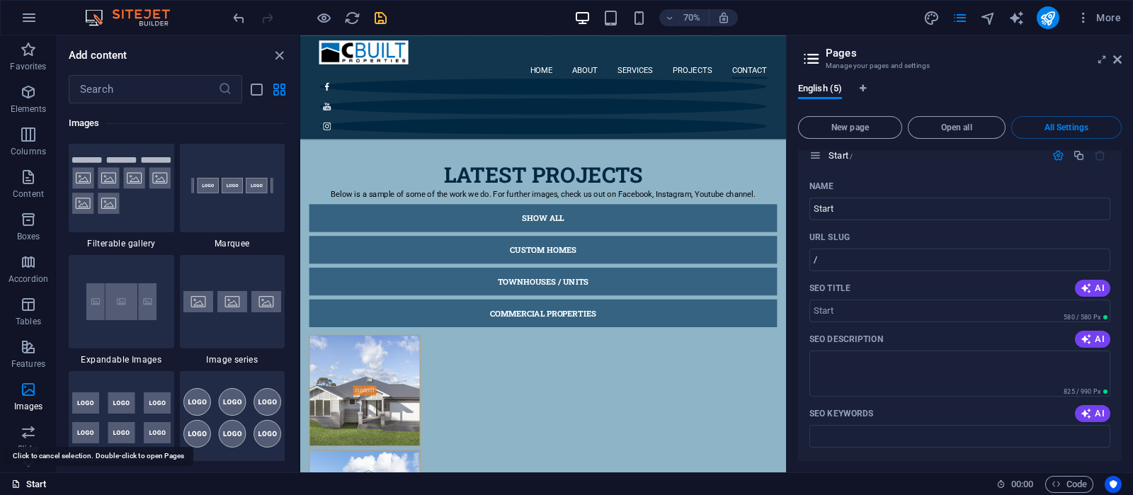
click at [28, 488] on link "Start" at bounding box center [28, 484] width 35 height 17
click at [377, 14] on icon "save" at bounding box center [380, 18] width 16 height 16
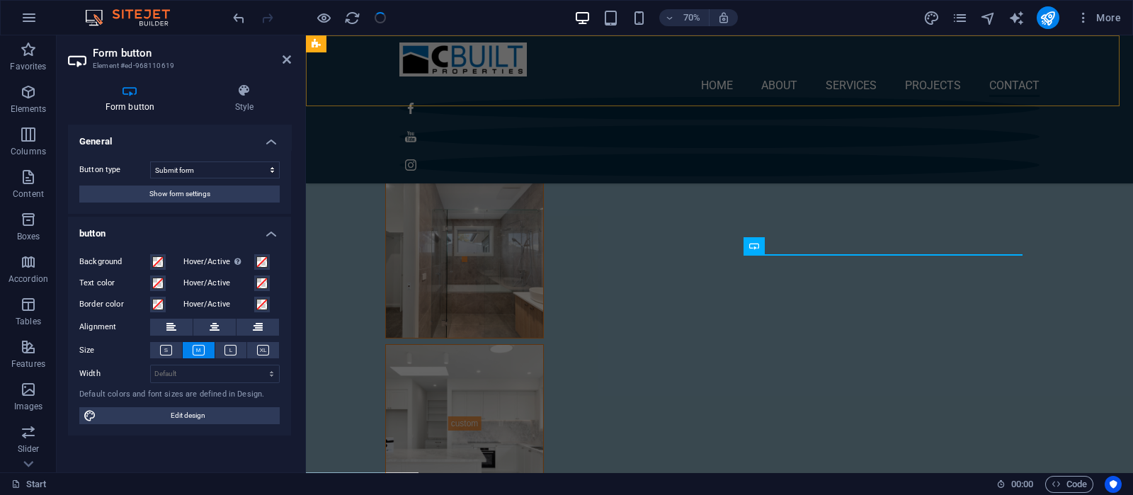
checkbox input "true"
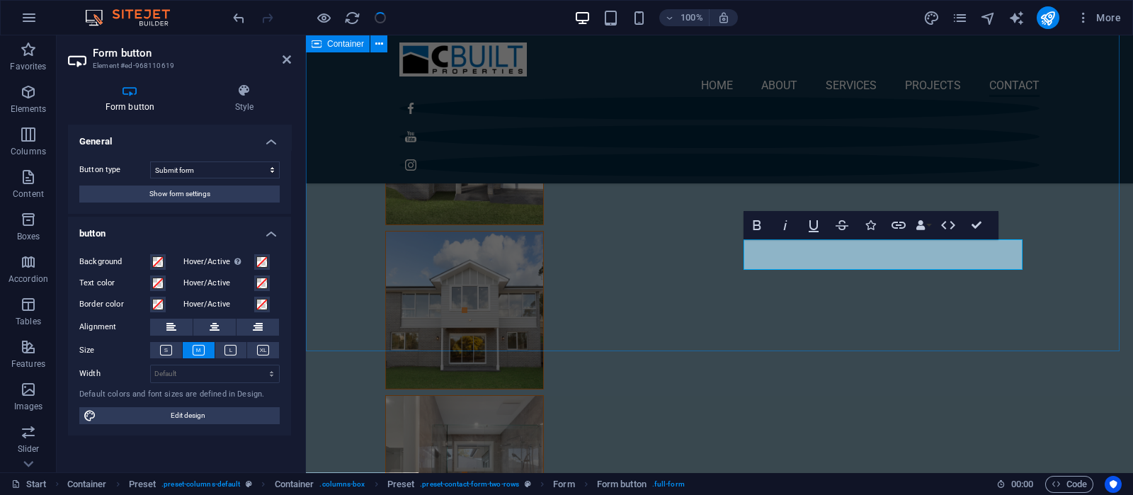
scroll to position [4005, 0]
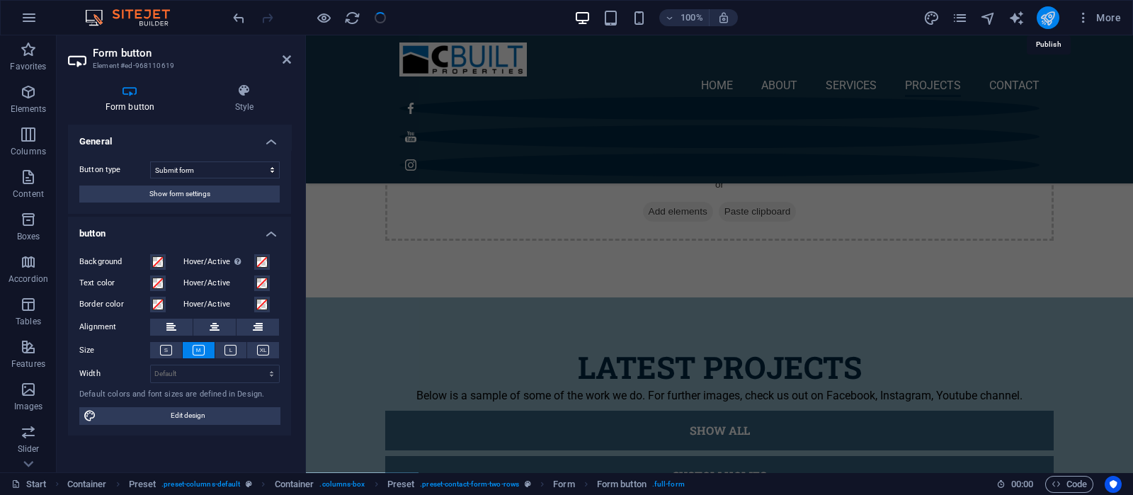
click at [1044, 17] on icon "publish" at bounding box center [1047, 18] width 16 height 16
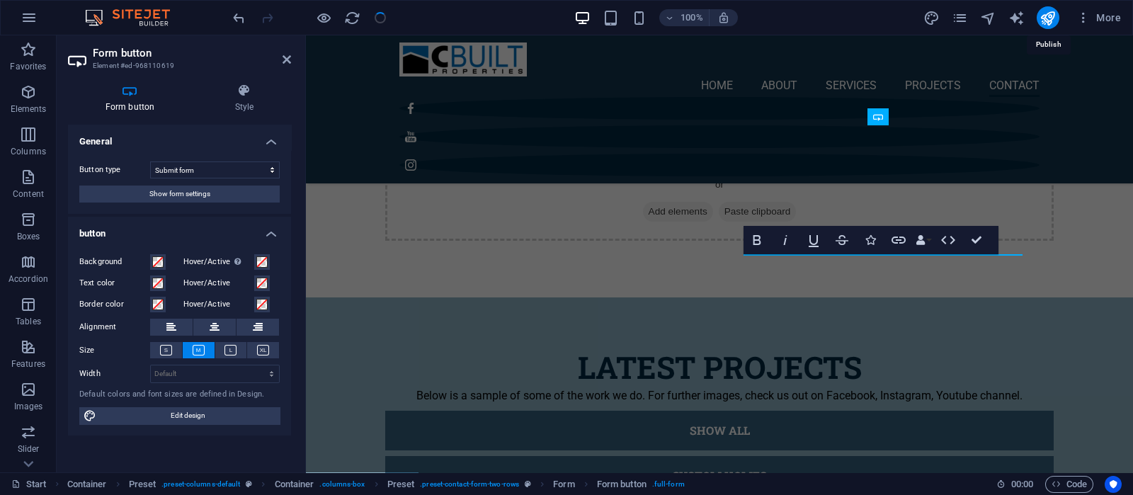
scroll to position [4536, 0]
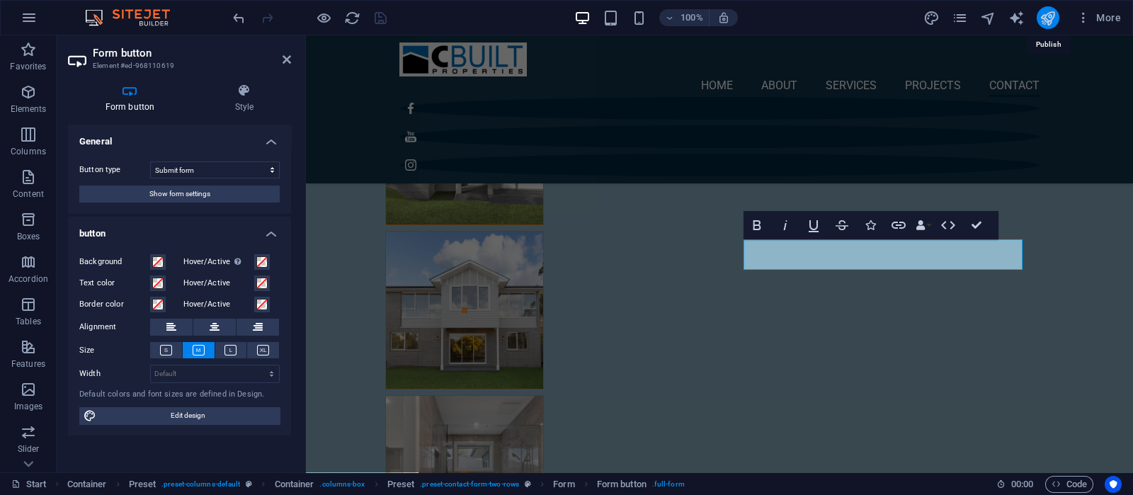
click at [1051, 19] on icon "publish" at bounding box center [1047, 18] width 16 height 16
